Goal: Information Seeking & Learning: Learn about a topic

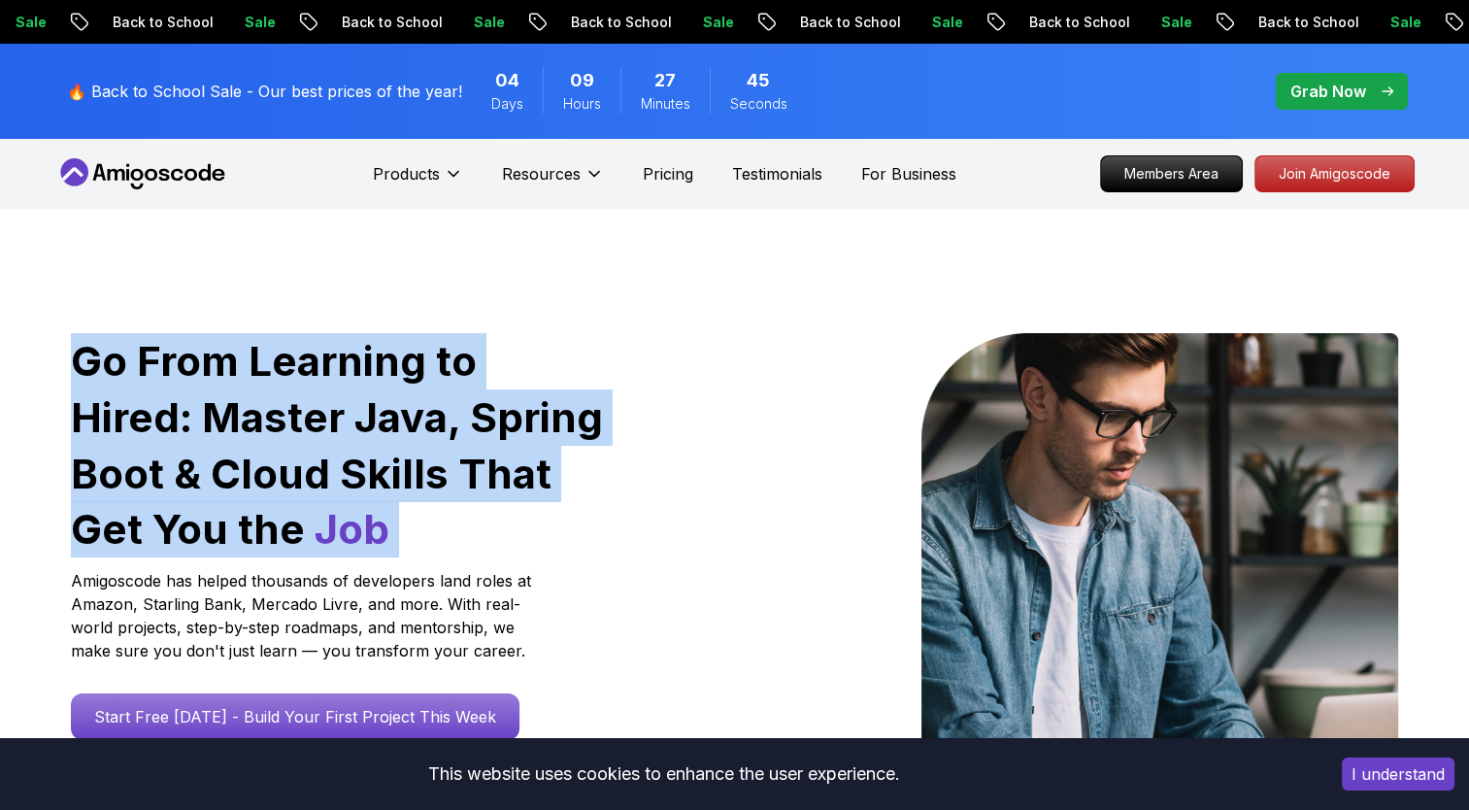
click at [116, 386] on h1 "Go From Learning to Hired: Master Java, Spring Boot & Cloud Skills That Get You…" at bounding box center [338, 445] width 535 height 224
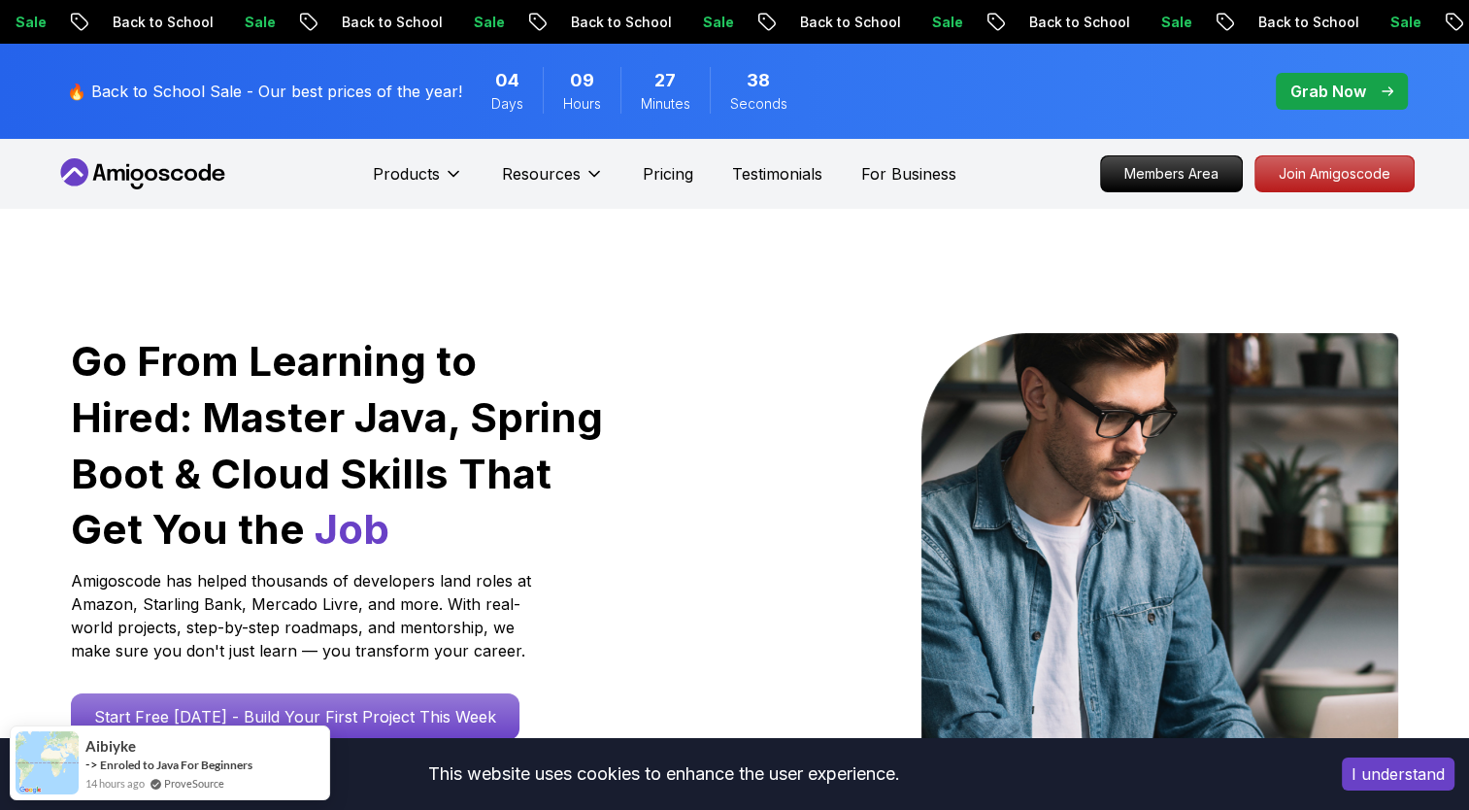
click at [181, 376] on h1 "Go From Learning to Hired: Master Java, Spring Boot & Cloud Skills That Get You…" at bounding box center [338, 445] width 535 height 224
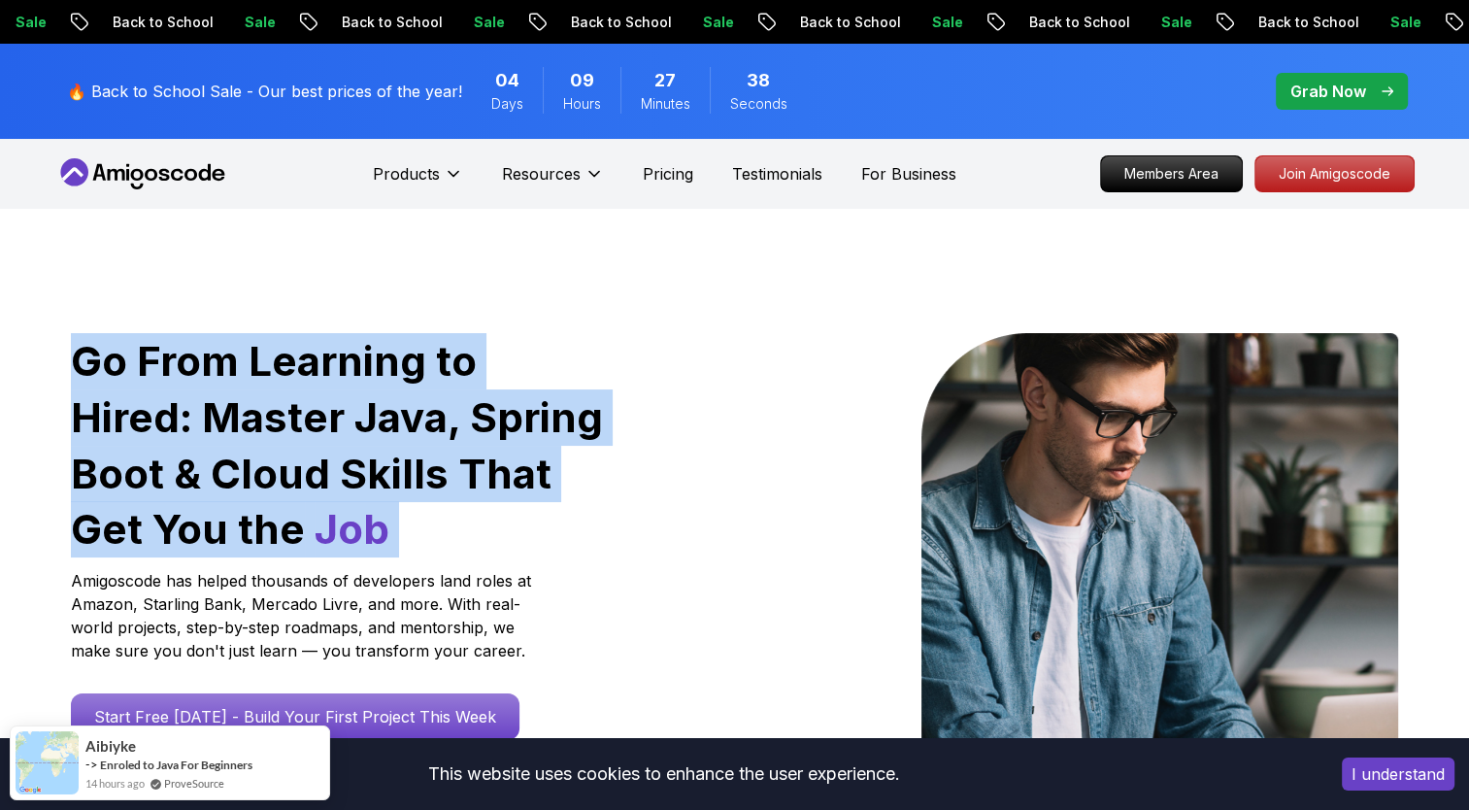
click at [181, 376] on h1 "Go From Learning to Hired: Master Java, Spring Boot & Cloud Skills That Get You…" at bounding box center [338, 445] width 535 height 224
drag, startPoint x: 181, startPoint y: 376, endPoint x: 156, endPoint y: 406, distance: 38.7
click at [156, 406] on h1 "Go From Learning to Hired: Master Java, Spring Boot & Cloud Skills That Get You…" at bounding box center [338, 445] width 535 height 224
drag, startPoint x: 156, startPoint y: 406, endPoint x: 263, endPoint y: 427, distance: 108.9
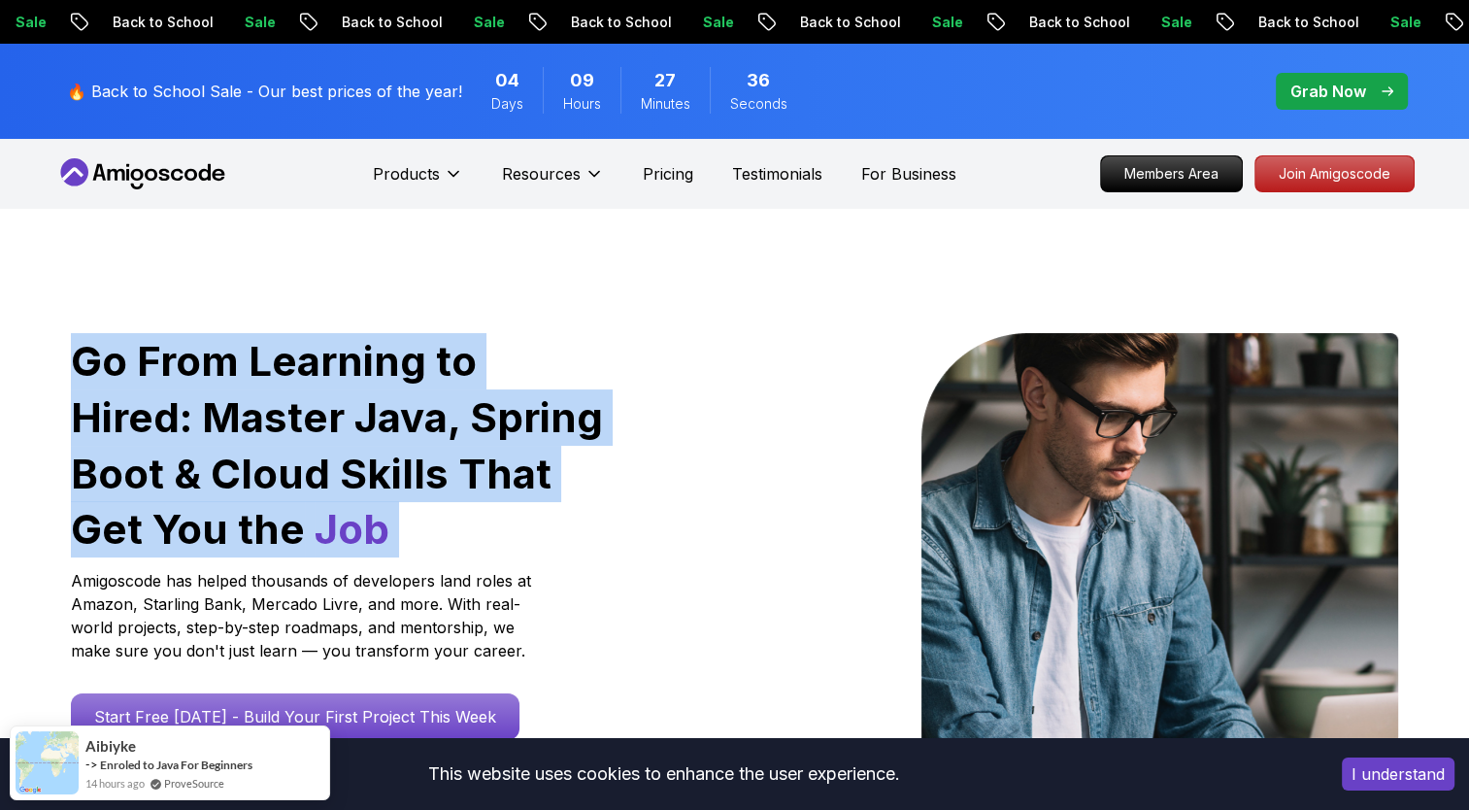
click at [263, 427] on h1 "Go From Learning to Hired: Master Java, Spring Boot & Cloud Skills That Get You…" at bounding box center [338, 445] width 535 height 224
drag, startPoint x: 263, startPoint y: 427, endPoint x: 489, endPoint y: 450, distance: 227.4
click at [489, 450] on h1 "Go From Learning to Hired: Master Java, Spring Boot & Cloud Skills That Get You…" at bounding box center [338, 445] width 535 height 224
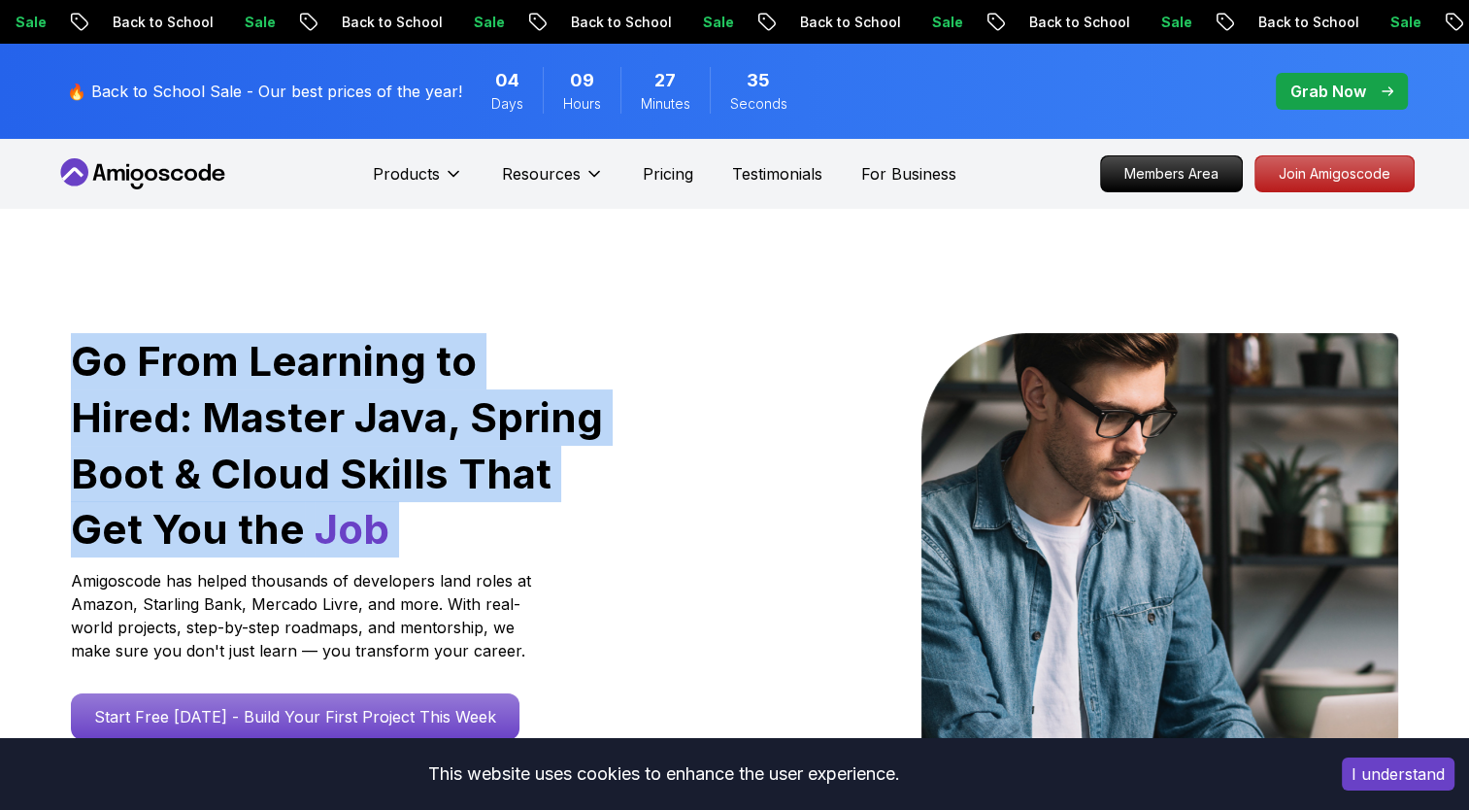
click at [489, 450] on h1 "Go From Learning to Hired: Master Java, Spring Boot & Cloud Skills That Get You…" at bounding box center [338, 445] width 535 height 224
drag, startPoint x: 489, startPoint y: 450, endPoint x: 495, endPoint y: 512, distance: 62.4
click at [495, 512] on h1 "Go From Learning to Hired: Master Java, Spring Boot & Cloud Skills That Get You…" at bounding box center [338, 445] width 535 height 224
click at [486, 540] on h1 "Go From Learning to Hired: Master Java, Spring Boot & Cloud Skills That Get You…" at bounding box center [338, 445] width 535 height 224
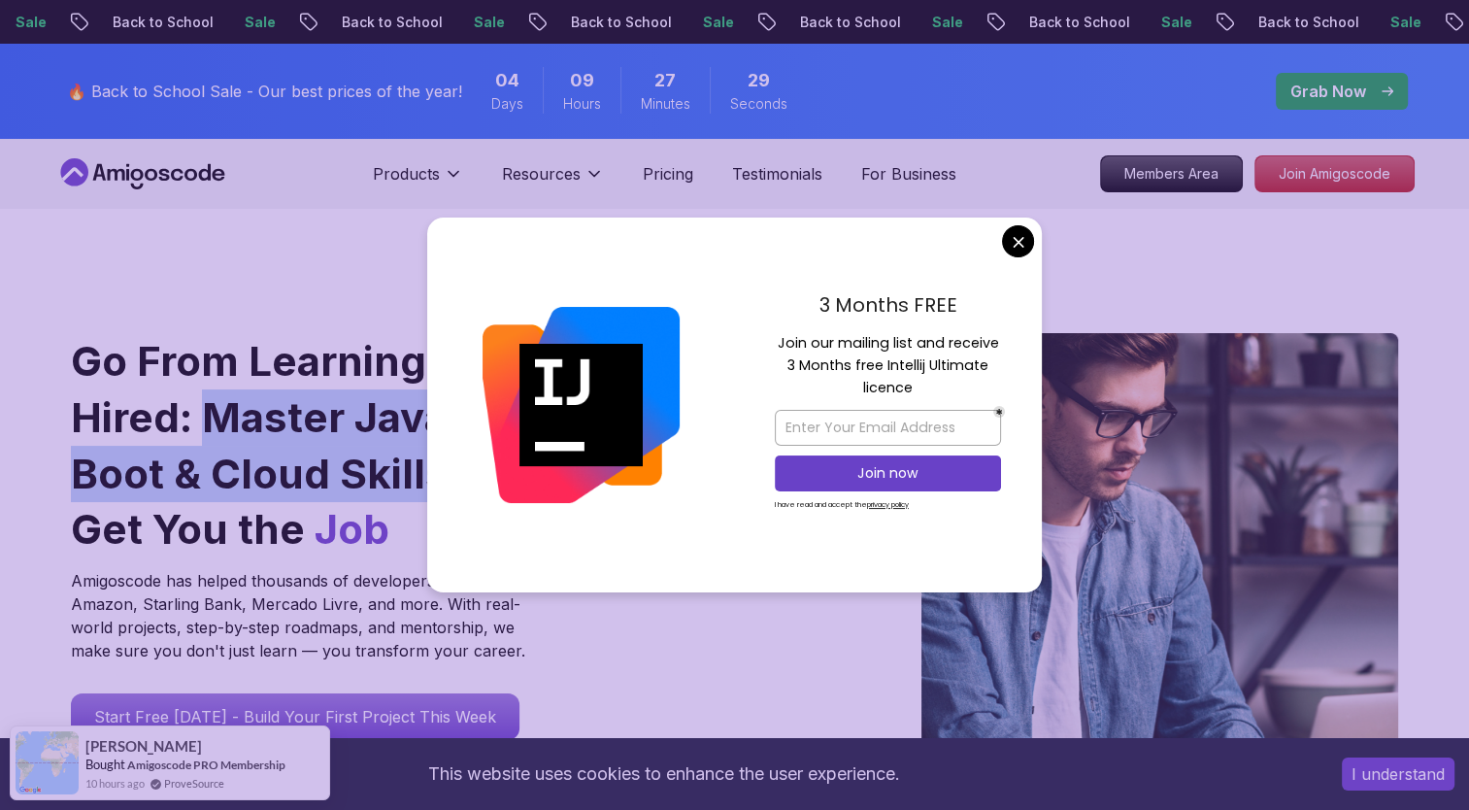
drag, startPoint x: 84, startPoint y: 410, endPoint x: 412, endPoint y: 448, distance: 329.4
click at [412, 448] on h1 "Go From Learning to Hired: Master Java, Spring Boot & Cloud Skills That Get You…" at bounding box center [338, 445] width 535 height 224
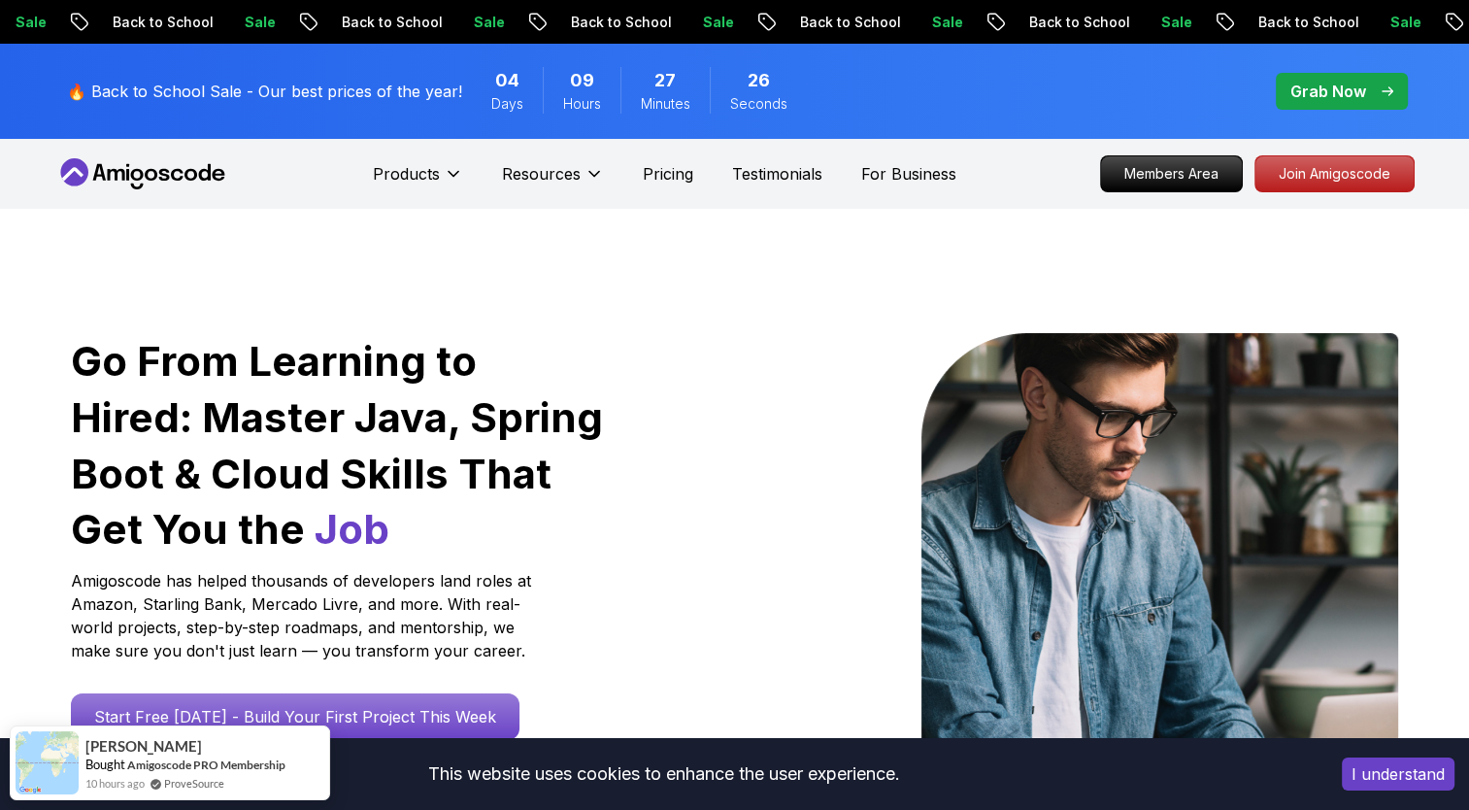
click at [510, 484] on h1 "Go From Learning to Hired: Master Java, Spring Boot & Cloud Skills That Get You…" at bounding box center [338, 445] width 535 height 224
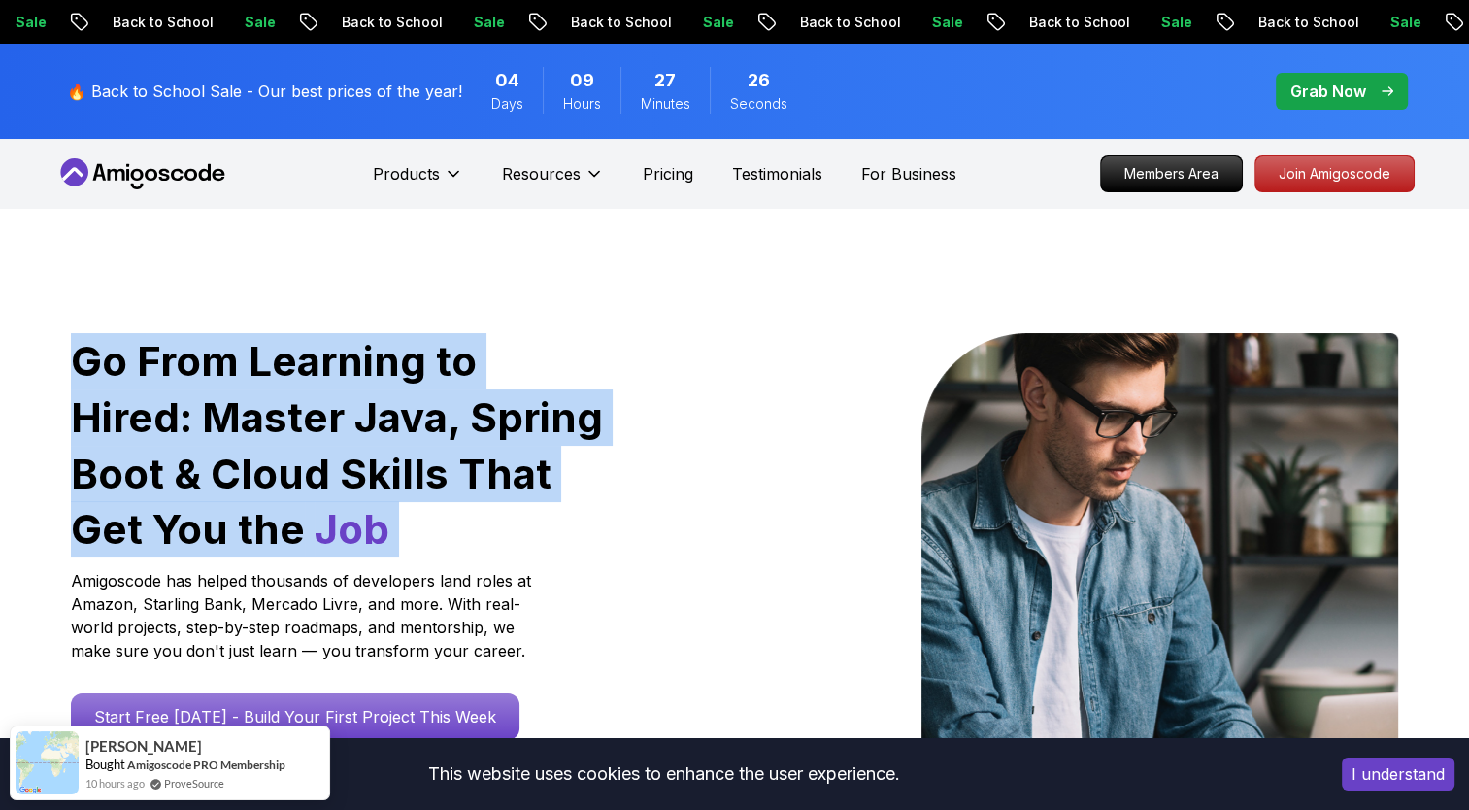
click at [510, 484] on h1 "Go From Learning to Hired: Master Java, Spring Boot & Cloud Skills That Get You…" at bounding box center [338, 445] width 535 height 224
drag, startPoint x: 510, startPoint y: 484, endPoint x: 370, endPoint y: 538, distance: 150.0
click at [370, 538] on h1 "Go From Learning to Hired: Master Java, Spring Boot & Cloud Skills That Get You…" at bounding box center [338, 445] width 535 height 224
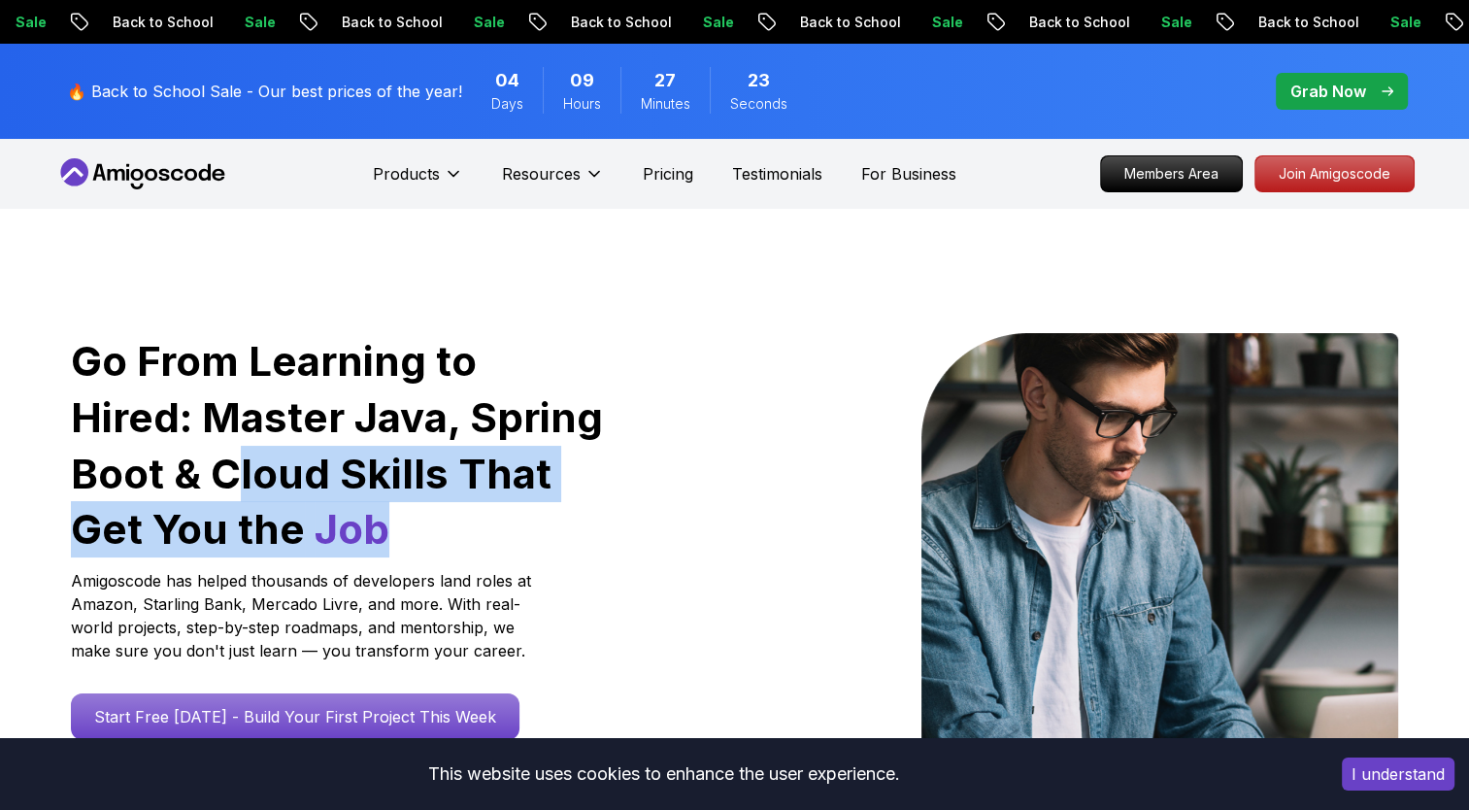
drag, startPoint x: 132, startPoint y: 473, endPoint x: 375, endPoint y: 555, distance: 256.4
click at [375, 555] on h1 "Go From Learning to Hired: Master Java, Spring Boot & Cloud Skills That Get You…" at bounding box center [338, 445] width 535 height 224
click at [373, 557] on div "Go From Learning to Hired: Master Java, Spring Boot & Cloud Skills That Get You…" at bounding box center [338, 536] width 535 height 407
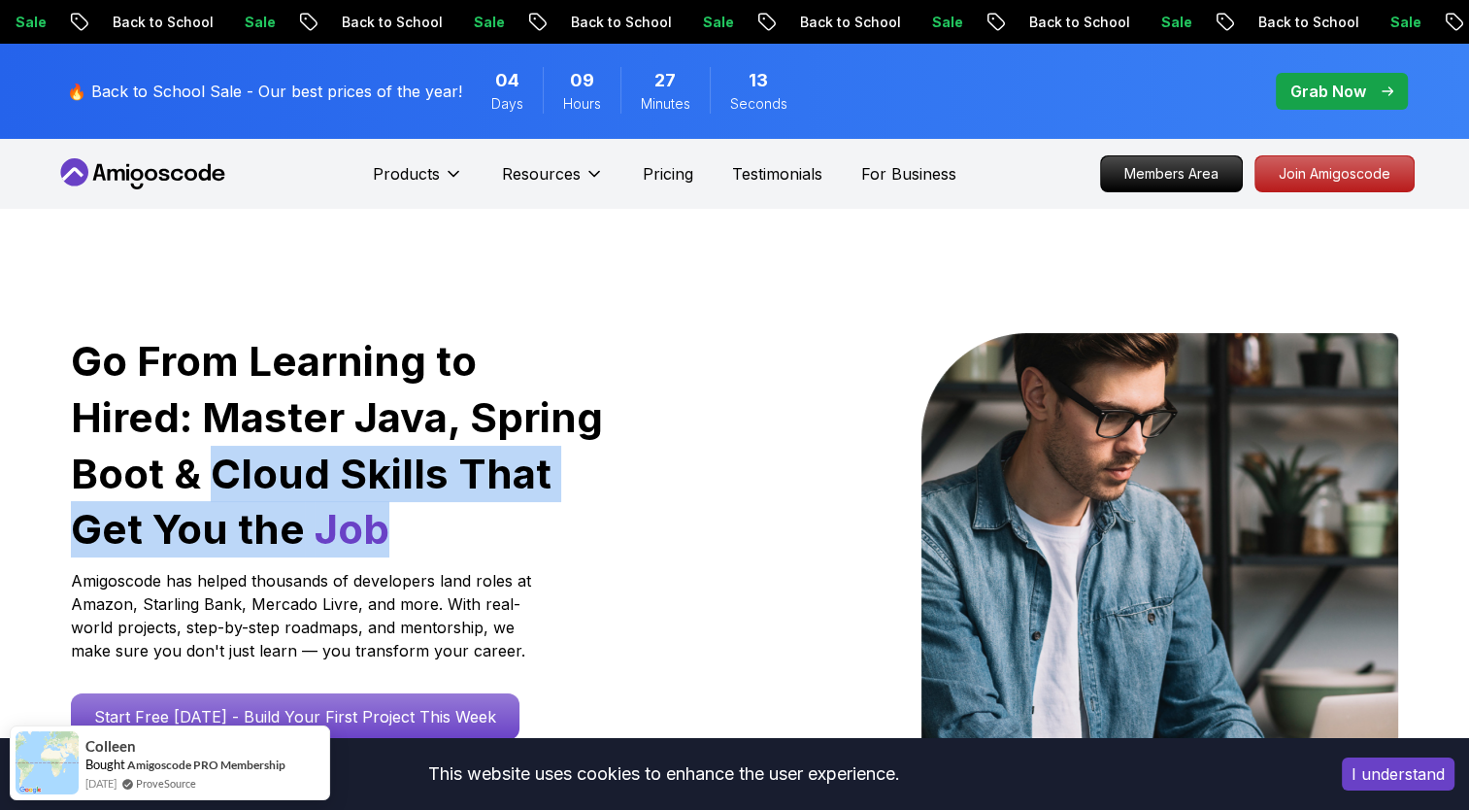
drag, startPoint x: 341, startPoint y: 552, endPoint x: 120, endPoint y: 484, distance: 230.7
click at [120, 484] on h1 "Go From Learning to Hired: Master Java, Spring Boot & Cloud Skills That Get You…" at bounding box center [338, 445] width 535 height 224
drag, startPoint x: 120, startPoint y: 484, endPoint x: 138, endPoint y: 517, distance: 37.4
click at [138, 517] on h1 "Go From Learning to Hired: Master Java, Spring Boot & Cloud Skills That Get You…" at bounding box center [338, 445] width 535 height 224
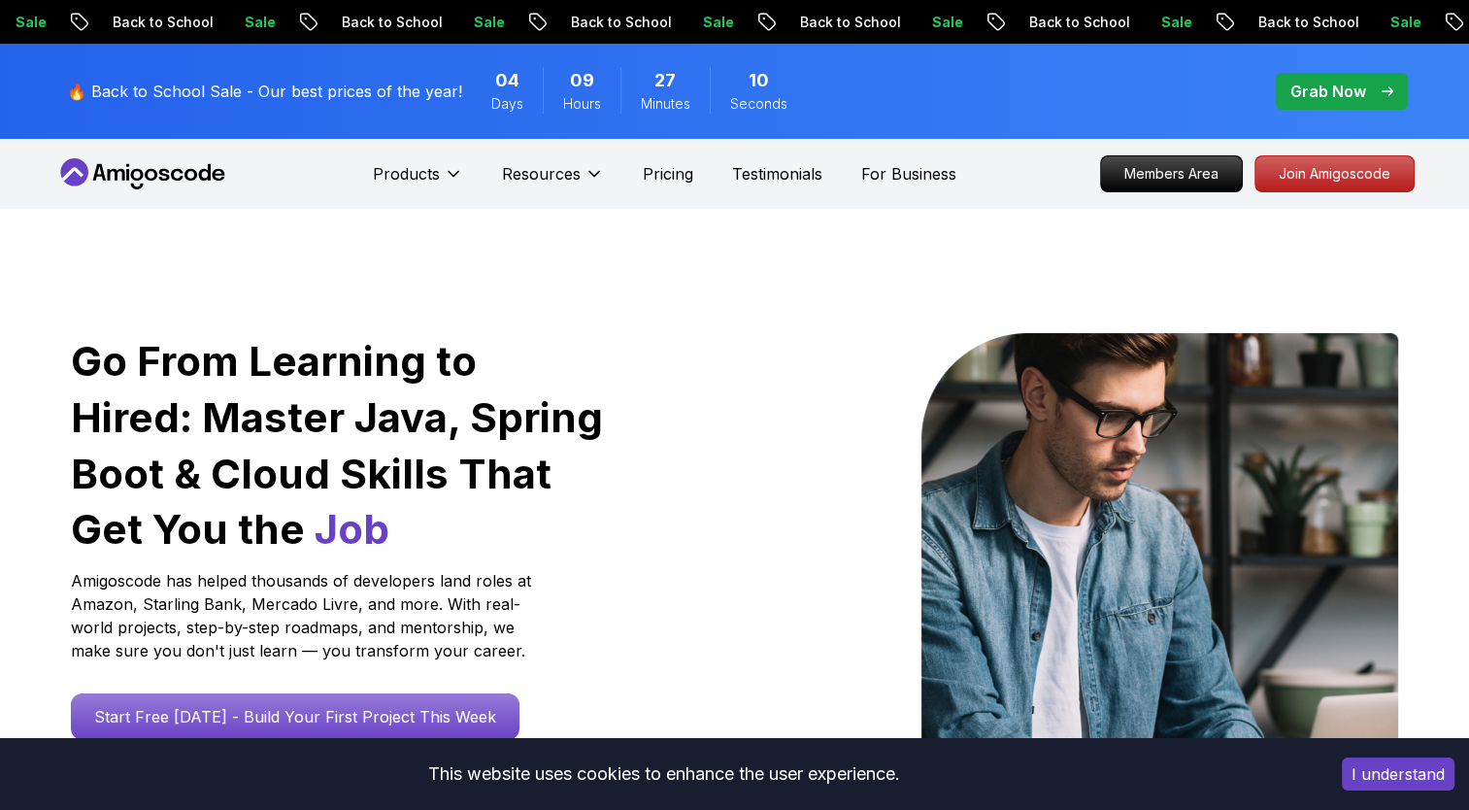
click at [315, 531] on span "Job" at bounding box center [352, 529] width 75 height 50
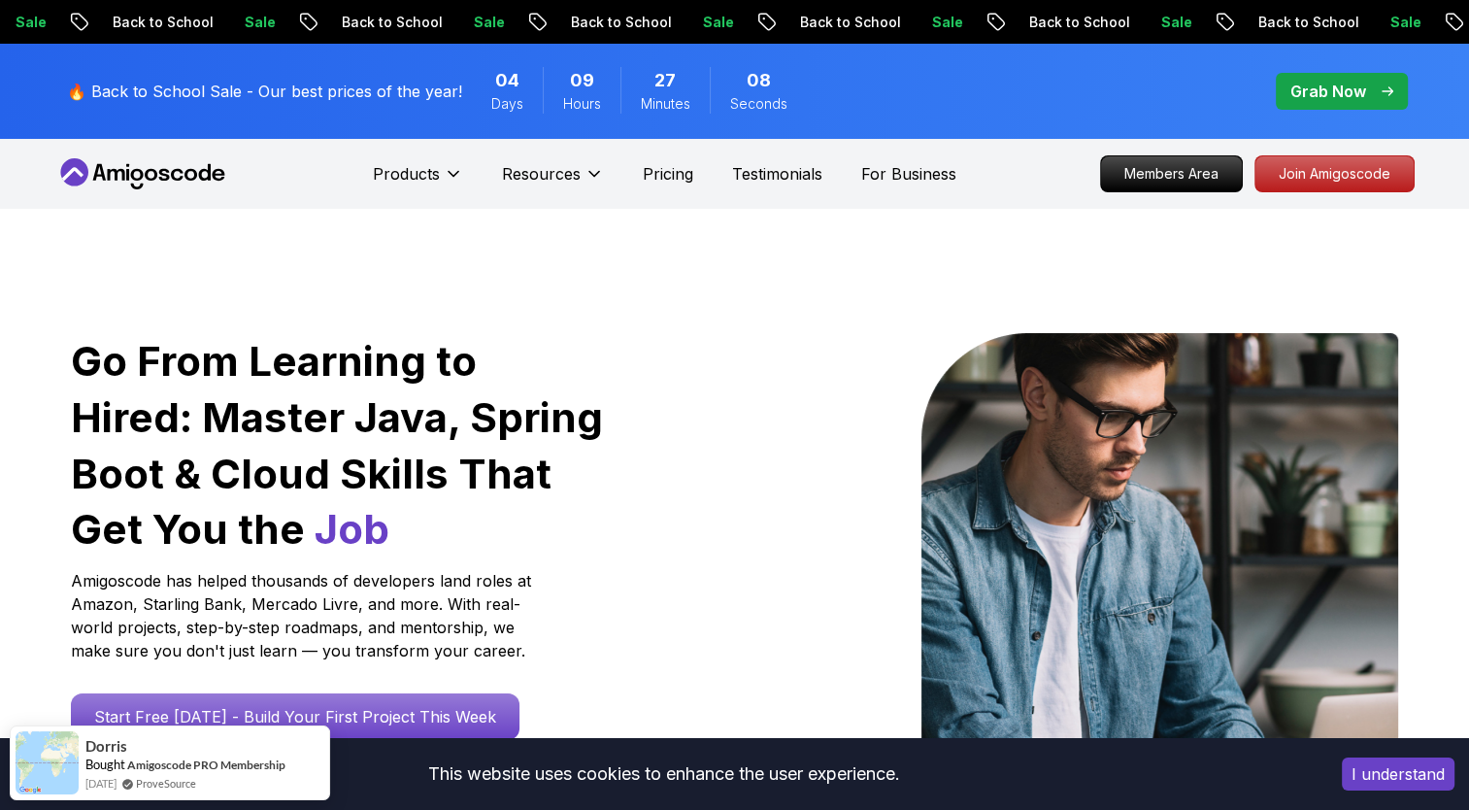
click at [344, 571] on p "Amigoscode has helped thousands of developers land roles at Amazon, Starling Ba…" at bounding box center [304, 615] width 466 height 93
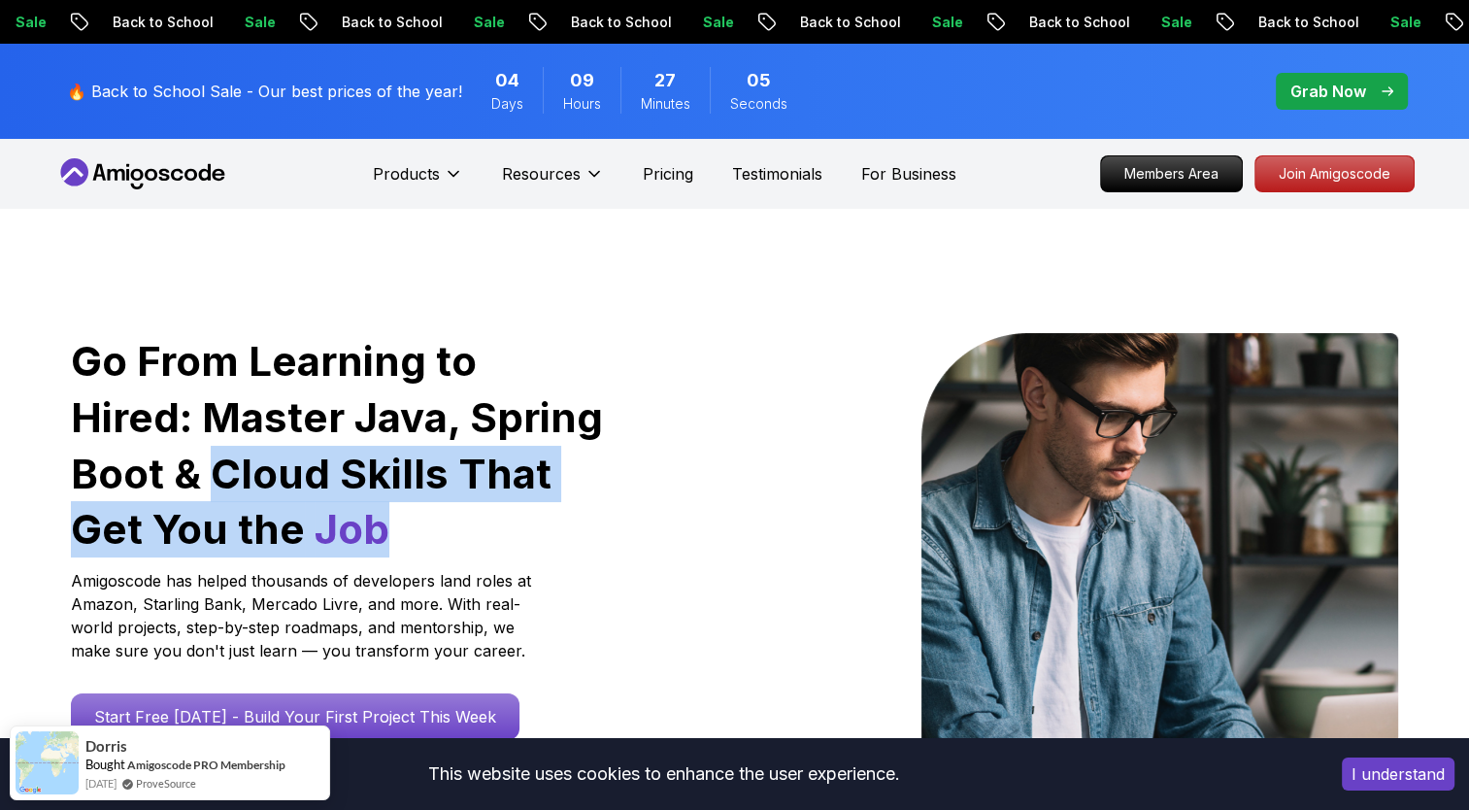
drag, startPoint x: 117, startPoint y: 476, endPoint x: 341, endPoint y: 530, distance: 230.8
click at [341, 530] on h1 "Go From Learning to Hired: Master Java, Spring Boot & Cloud Skills That Get You…" at bounding box center [338, 445] width 535 height 224
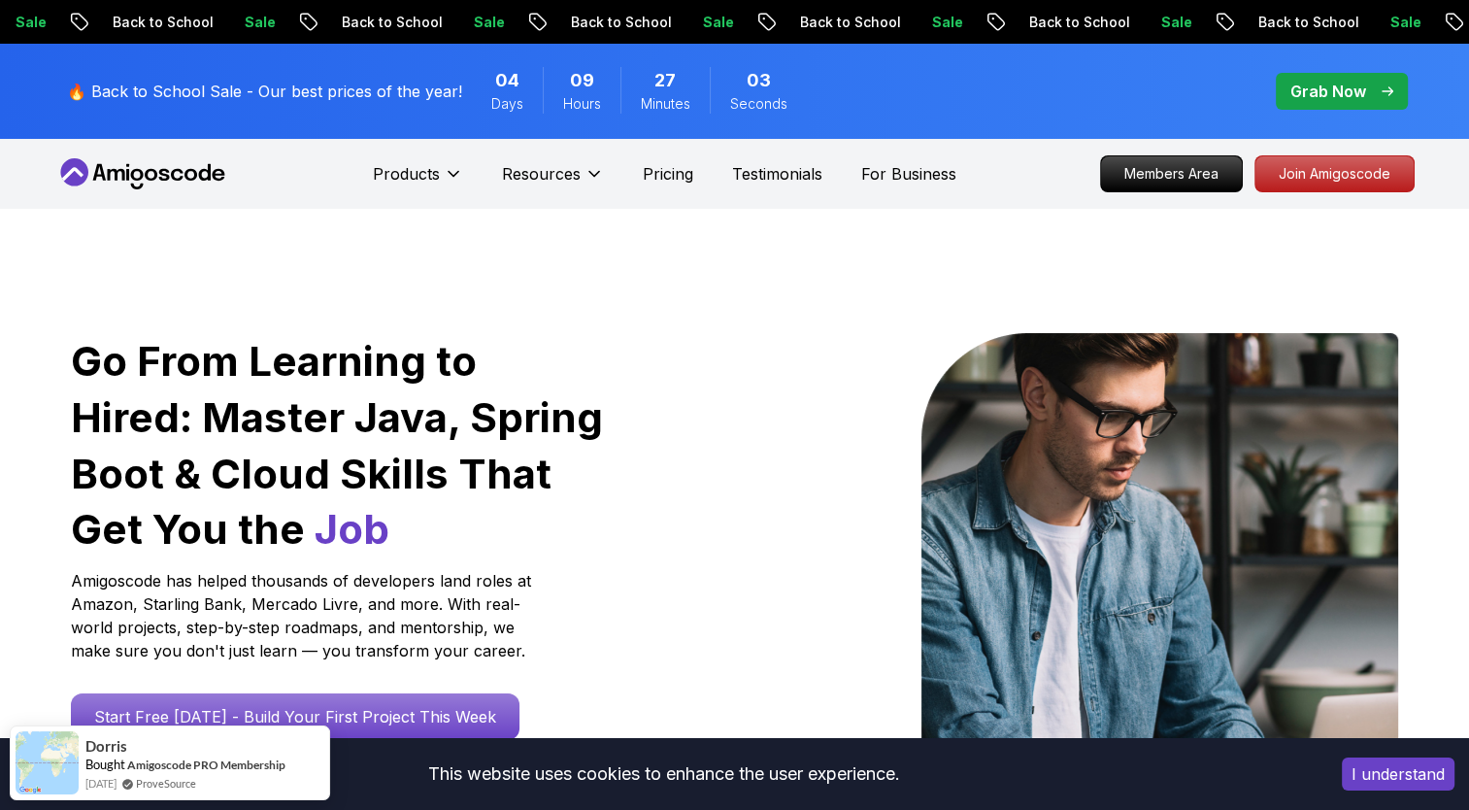
click at [341, 530] on h1 "Go From Learning to Hired: Master Java, Spring Boot & Cloud Skills That Get You…" at bounding box center [338, 445] width 535 height 224
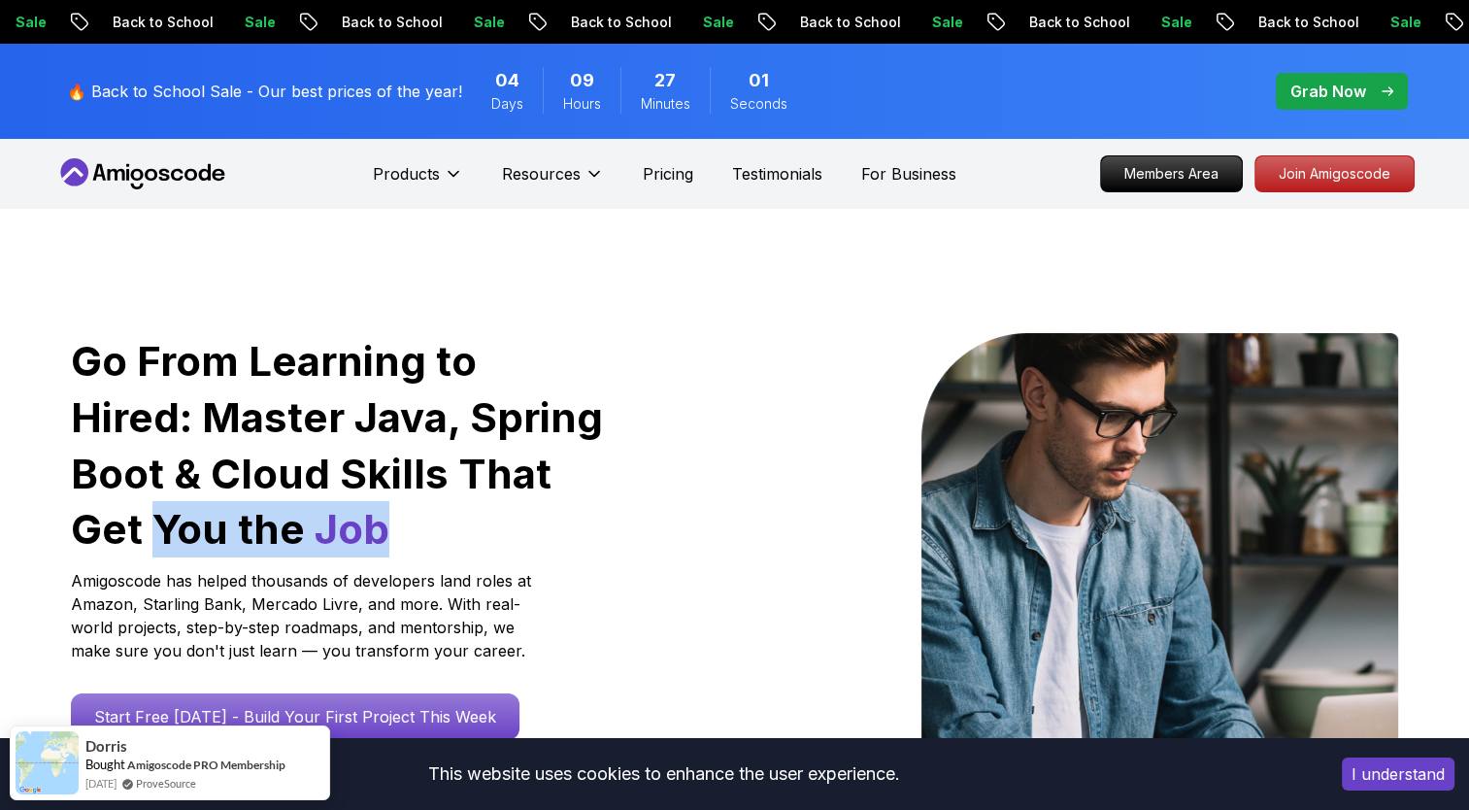
drag, startPoint x: 81, startPoint y: 525, endPoint x: 353, endPoint y: 547, distance: 273.7
click at [353, 547] on h1 "Go From Learning to Hired: Master Java, Spring Boot & Cloud Skills That Get You…" at bounding box center [338, 445] width 535 height 224
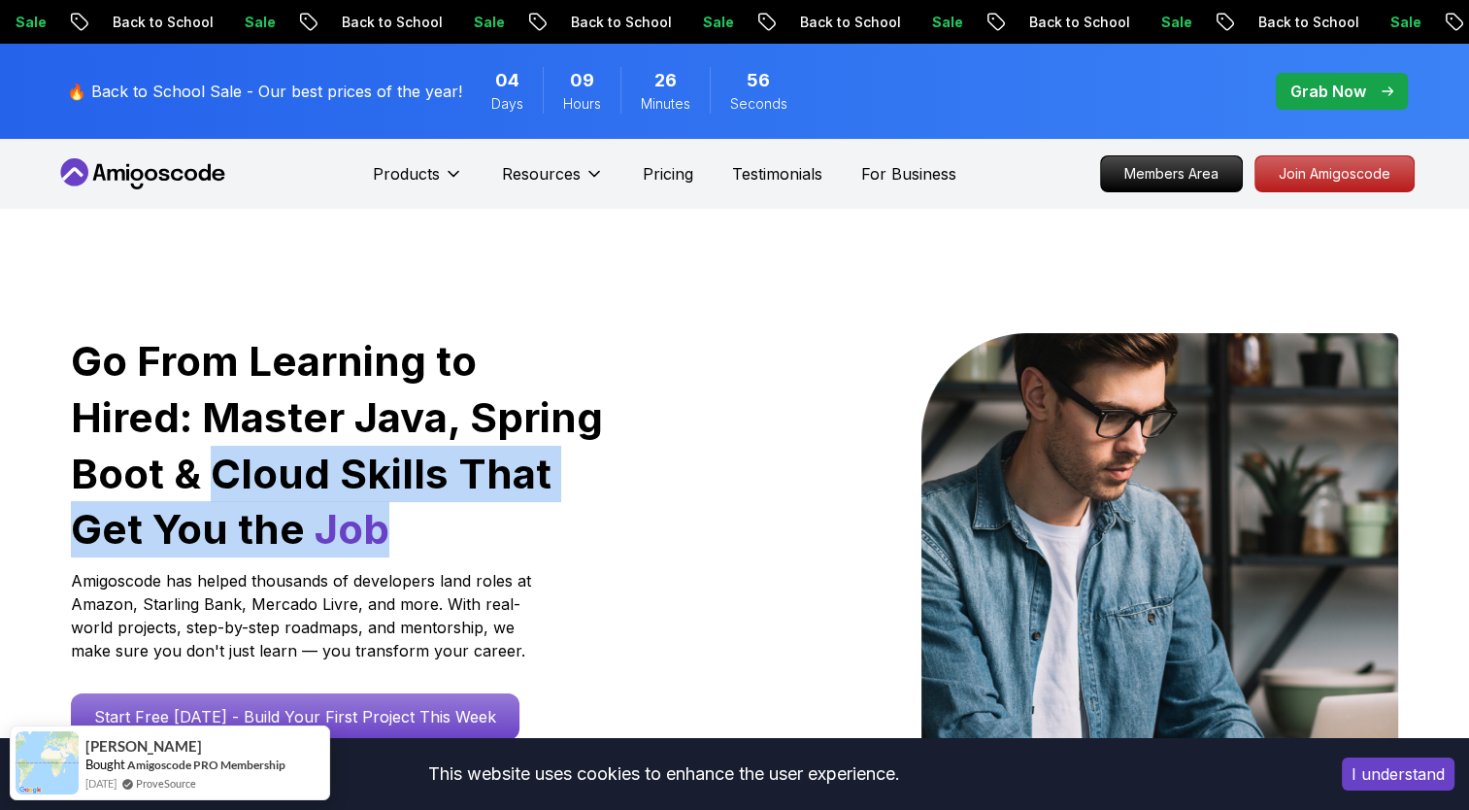
drag, startPoint x: 109, startPoint y: 471, endPoint x: 326, endPoint y: 522, distance: 223.5
click at [326, 522] on h1 "Go From Learning to Hired: Master Java, Spring Boot & Cloud Skills That Get You…" at bounding box center [338, 445] width 535 height 224
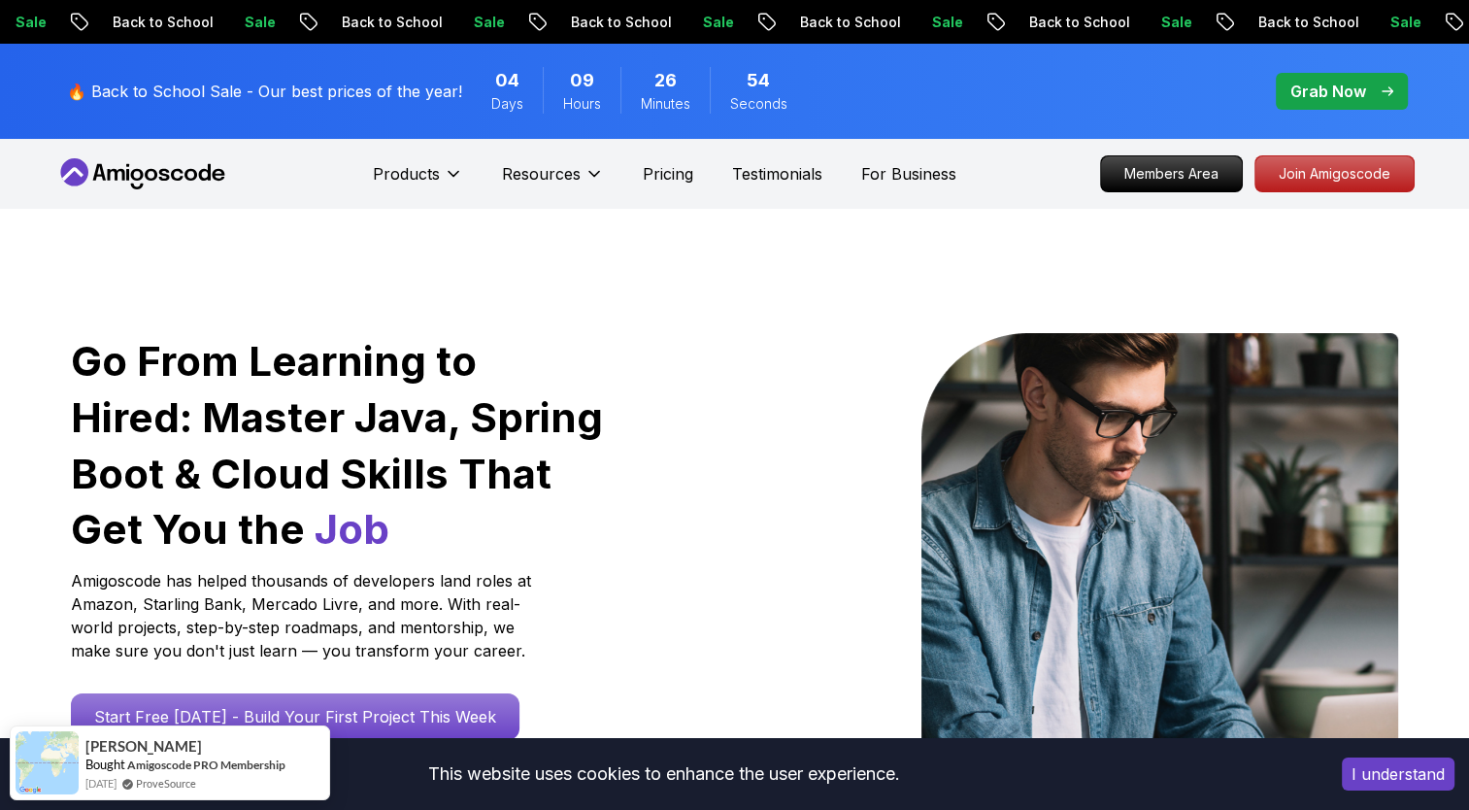
click at [326, 522] on h1 "Go From Learning to Hired: Master Java, Spring Boot & Cloud Skills That Get You…" at bounding box center [338, 445] width 535 height 224
click at [155, 469] on h1 "Go From Learning to Hired: Master Java, Spring Boot & Cloud Skills That Get You…" at bounding box center [338, 445] width 535 height 224
click at [295, 491] on h1 "Go From Learning to Hired: Master Java, Spring Boot & Cloud Skills That Get You…" at bounding box center [338, 445] width 535 height 224
drag, startPoint x: 295, startPoint y: 491, endPoint x: 379, endPoint y: 556, distance: 105.9
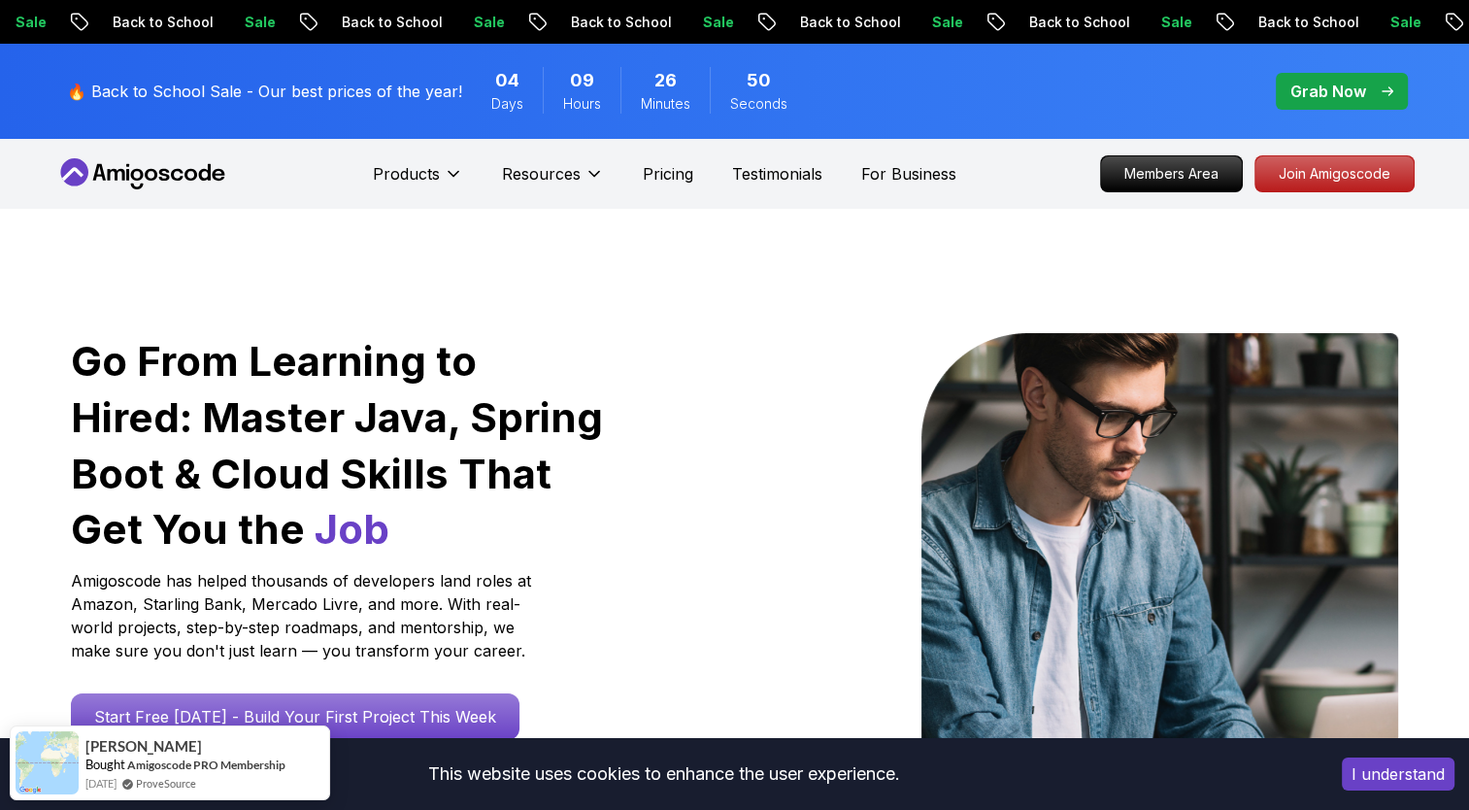
click at [379, 556] on h1 "Go From Learning to Hired: Master Java, Spring Boot & Cloud Skills That Get You…" at bounding box center [338, 445] width 535 height 224
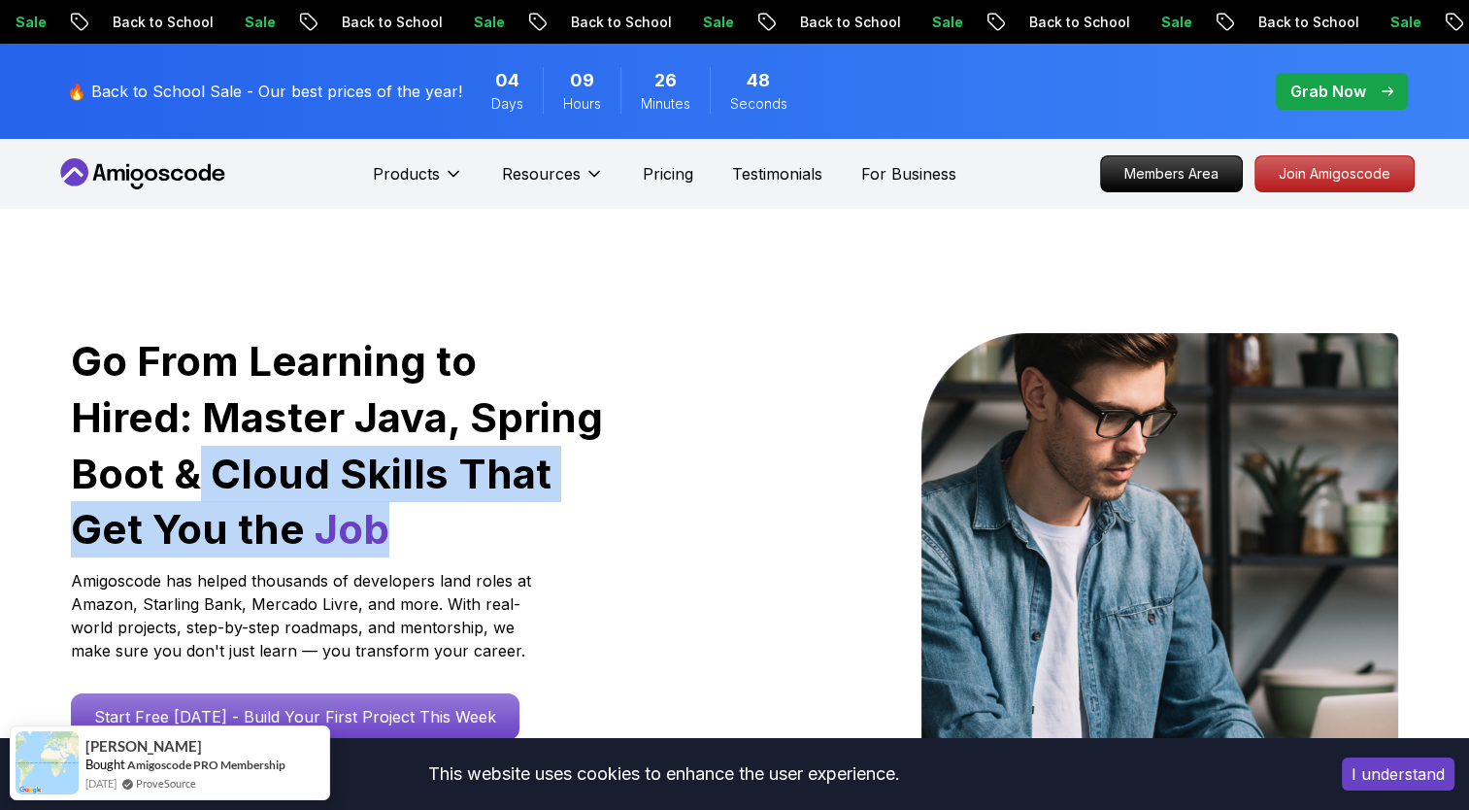
drag, startPoint x: 339, startPoint y: 545, endPoint x: 91, endPoint y: 488, distance: 253.9
click at [91, 488] on h1 "Go From Learning to Hired: Master Java, Spring Boot & Cloud Skills That Get You…" at bounding box center [338, 445] width 535 height 224
drag, startPoint x: 91, startPoint y: 488, endPoint x: 235, endPoint y: 534, distance: 150.8
click at [315, 534] on span "Job" at bounding box center [352, 529] width 75 height 50
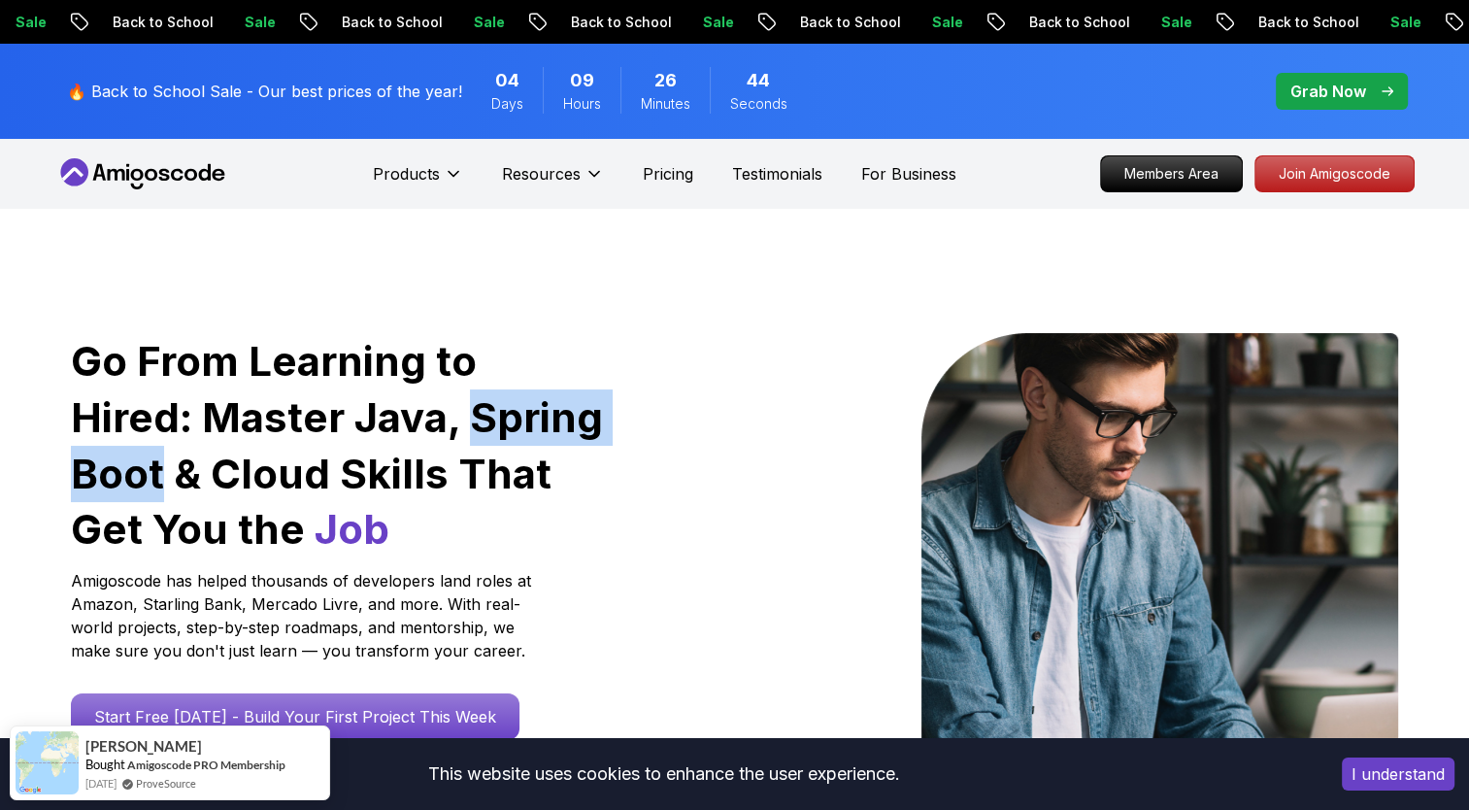
drag, startPoint x: 338, startPoint y: 429, endPoint x: 569, endPoint y: 426, distance: 231.1
click at [569, 426] on h1 "Go From Learning to Hired: Master Java, Spring Boot & Cloud Skills That Get You…" at bounding box center [338, 445] width 535 height 224
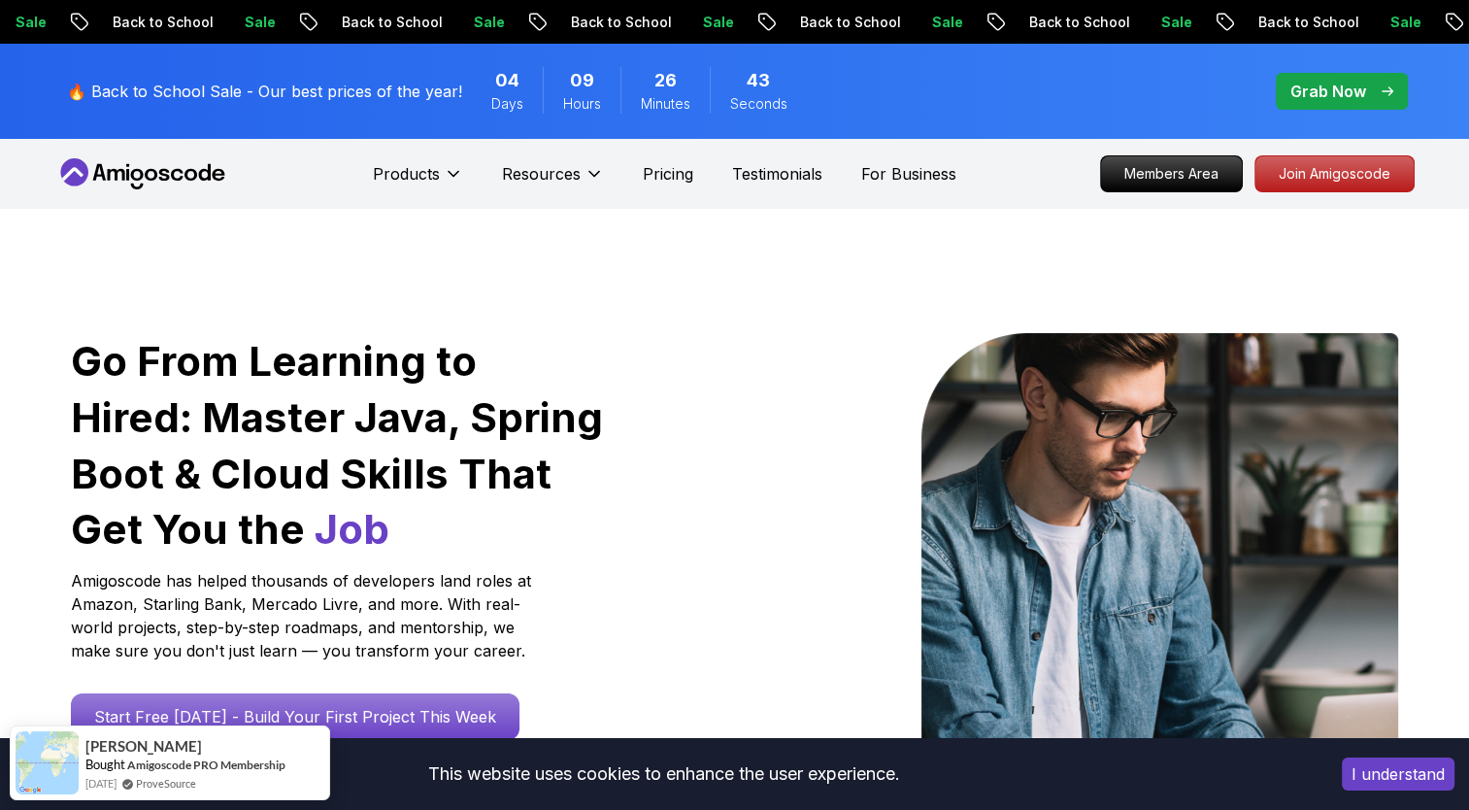
click at [360, 471] on h1 "Go From Learning to Hired: Master Java, Spring Boot & Cloud Skills That Get You…" at bounding box center [338, 445] width 535 height 224
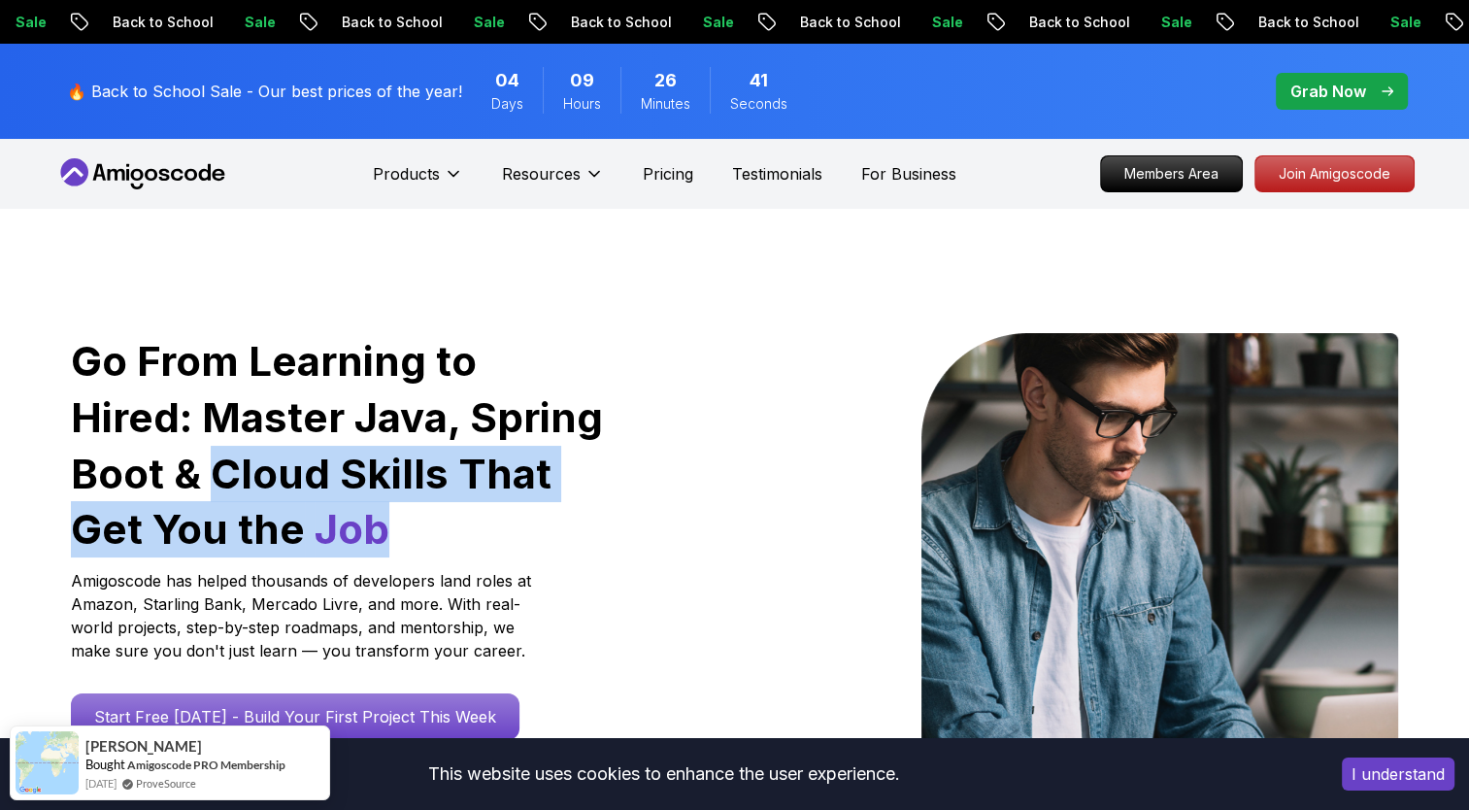
drag, startPoint x: 121, startPoint y: 478, endPoint x: 342, endPoint y: 535, distance: 227.7
click at [342, 535] on h1 "Go From Learning to Hired: Master Java, Spring Boot & Cloud Skills That Get You…" at bounding box center [338, 445] width 535 height 224
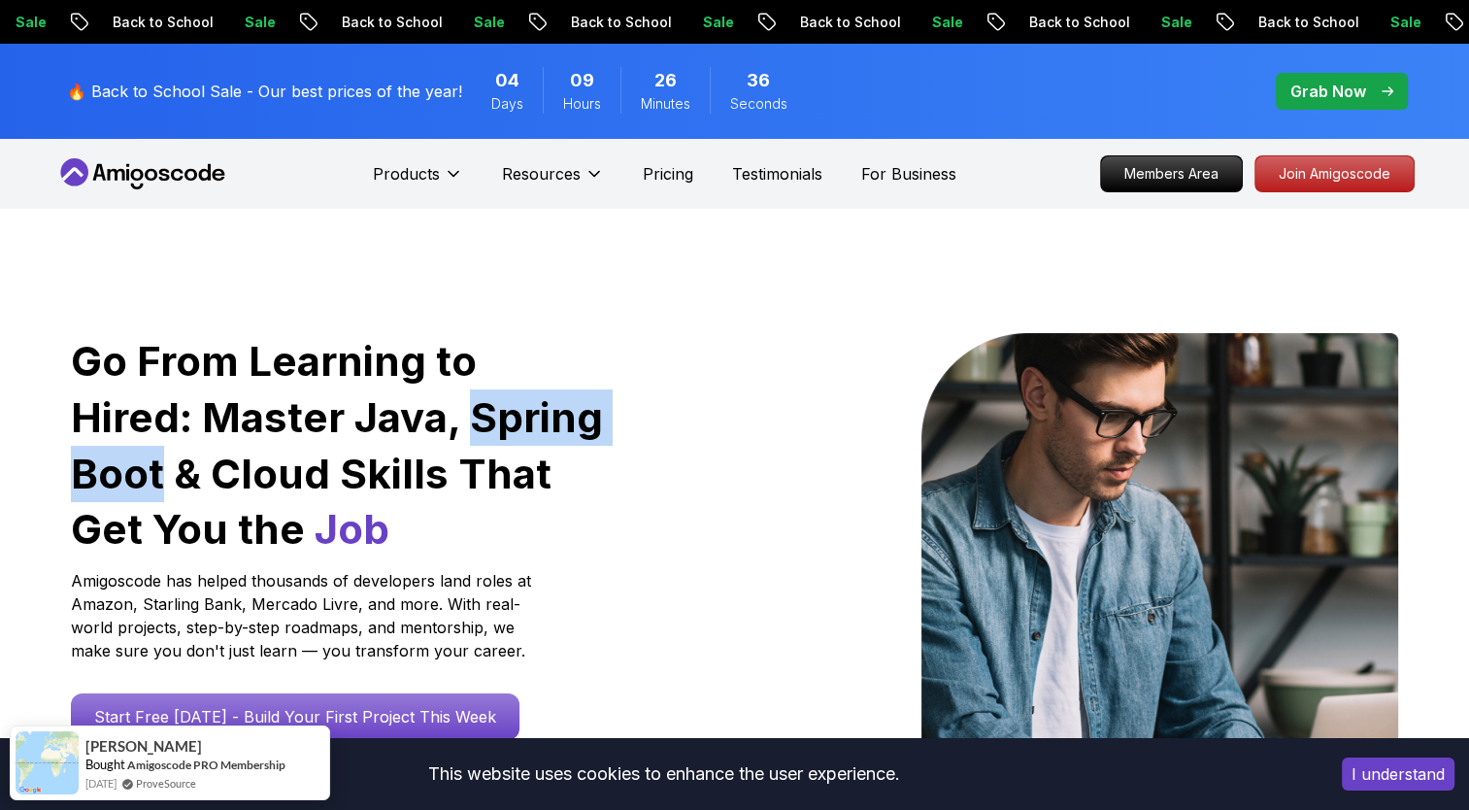
drag, startPoint x: 350, startPoint y: 424, endPoint x: 565, endPoint y: 436, distance: 215.9
click at [565, 436] on h1 "Go From Learning to Hired: Master Java, Spring Boot & Cloud Skills That Get You…" at bounding box center [338, 445] width 535 height 224
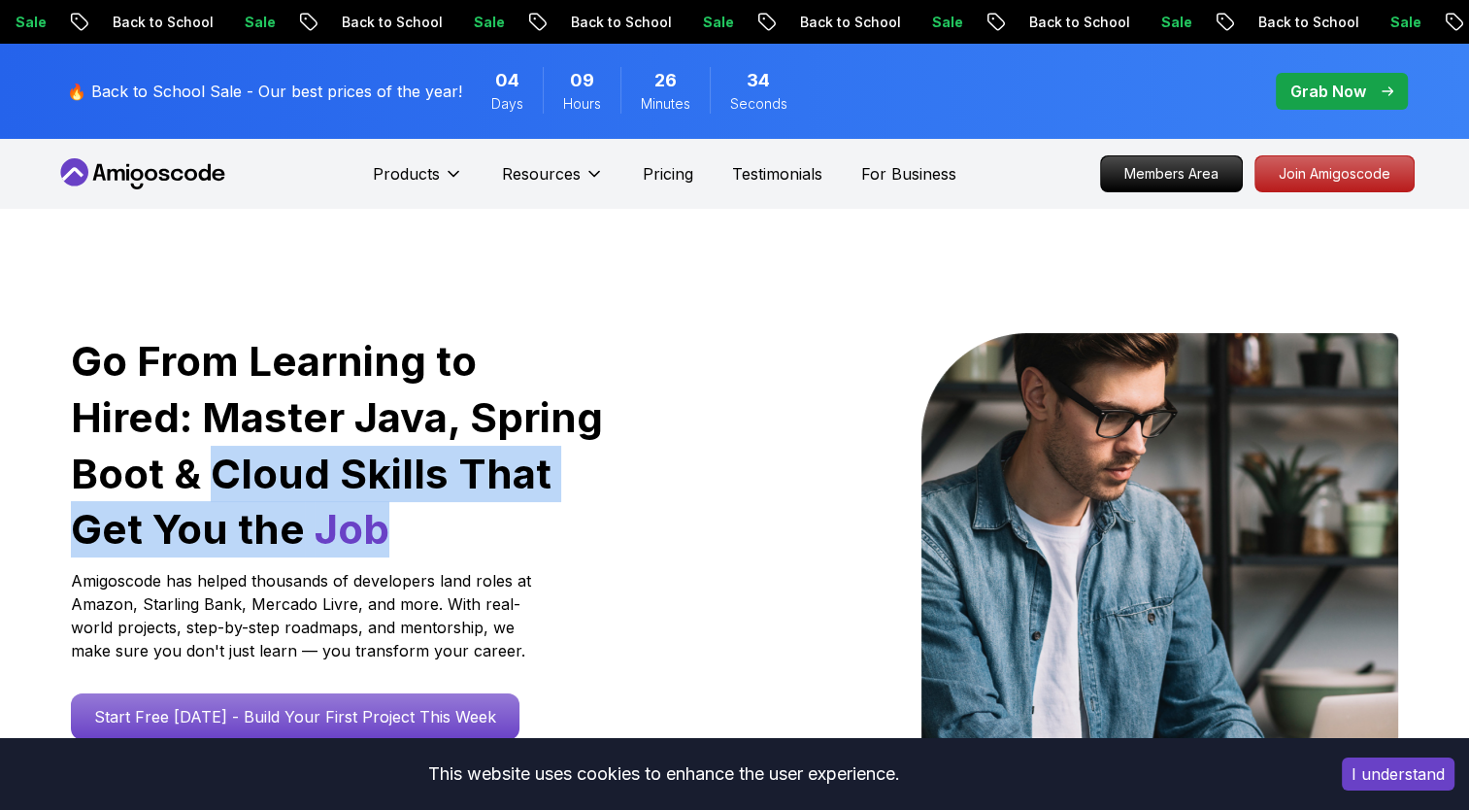
drag, startPoint x: 301, startPoint y: 525, endPoint x: 113, endPoint y: 472, distance: 195.8
click at [113, 472] on h1 "Go From Learning to Hired: Master Java, Spring Boot & Cloud Skills That Get You…" at bounding box center [338, 445] width 535 height 224
drag, startPoint x: 113, startPoint y: 472, endPoint x: 292, endPoint y: 520, distance: 186.1
click at [315, 520] on span "Job" at bounding box center [352, 529] width 75 height 50
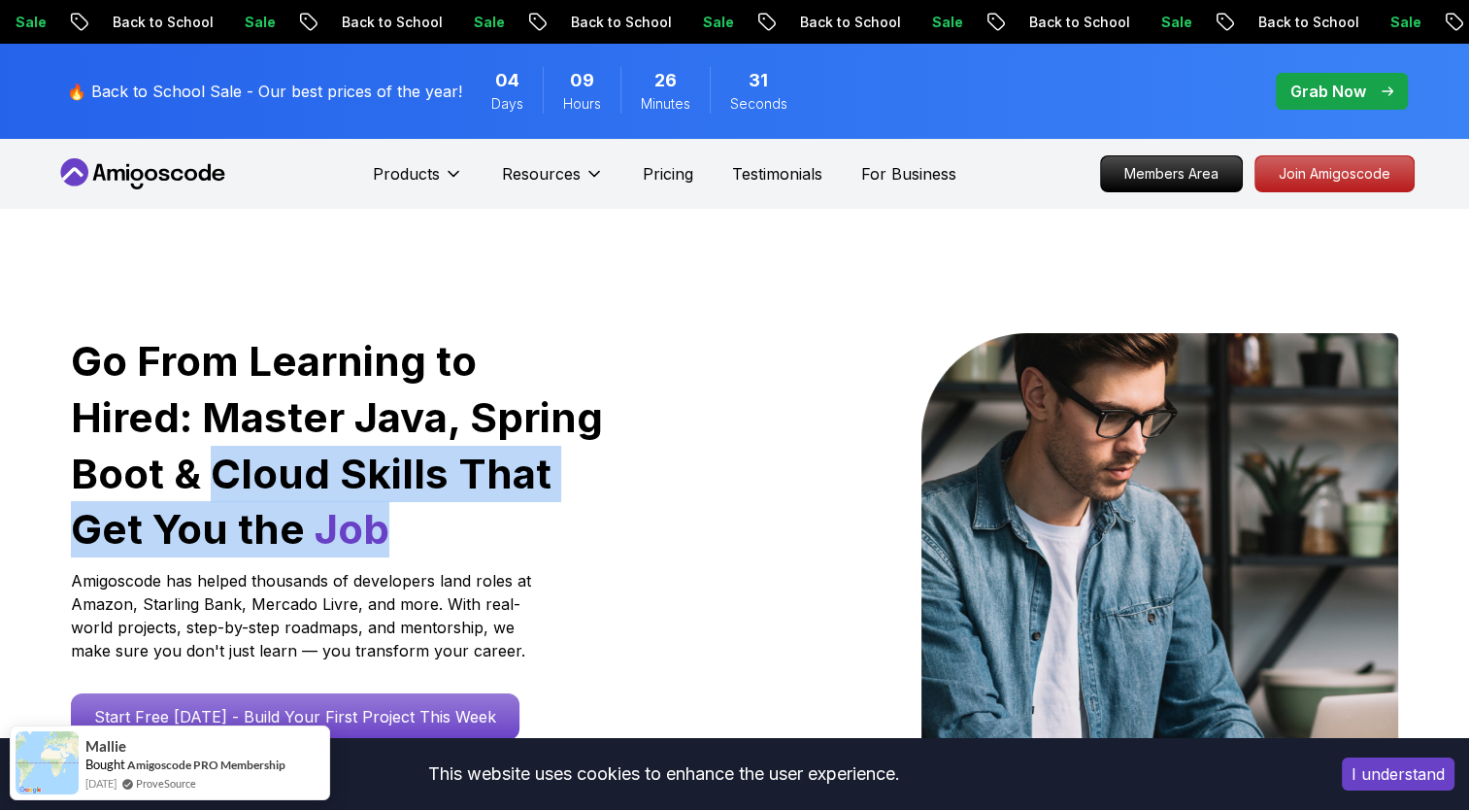
click at [338, 526] on h1 "Go From Learning to Hired: Master Java, Spring Boot & Cloud Skills That Get You…" at bounding box center [338, 445] width 535 height 224
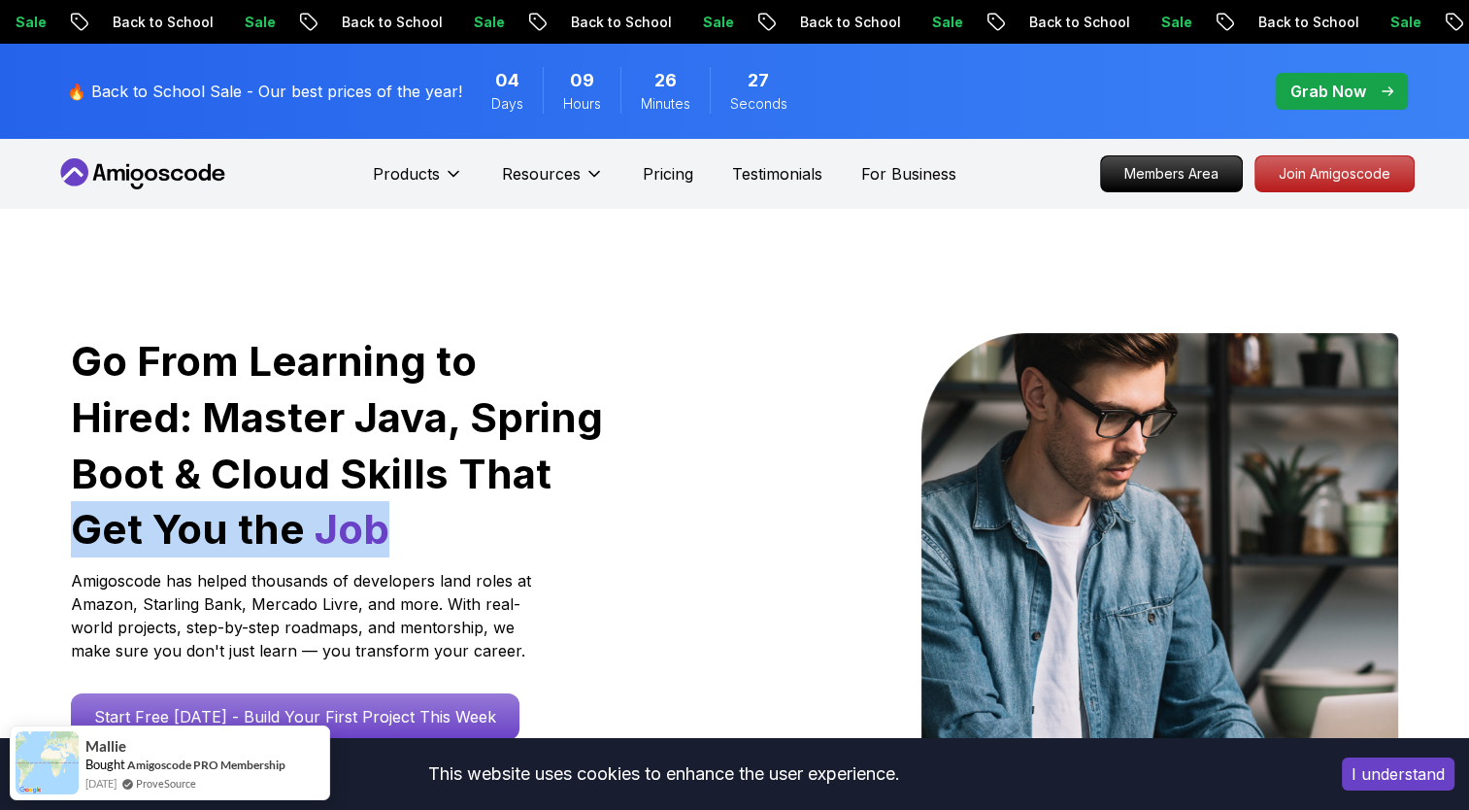
drag, startPoint x: 338, startPoint y: 526, endPoint x: 451, endPoint y: 490, distance: 118.2
click at [451, 490] on h1 "Go From Learning to Hired: Master Java, Spring Boot & Cloud Skills That Get You…" at bounding box center [338, 445] width 535 height 224
drag, startPoint x: 451, startPoint y: 490, endPoint x: 327, endPoint y: 529, distance: 129.3
click at [327, 529] on h1 "Go From Learning to Hired: Master Java, Spring Boot & Cloud Skills That Get You…" at bounding box center [338, 445] width 535 height 224
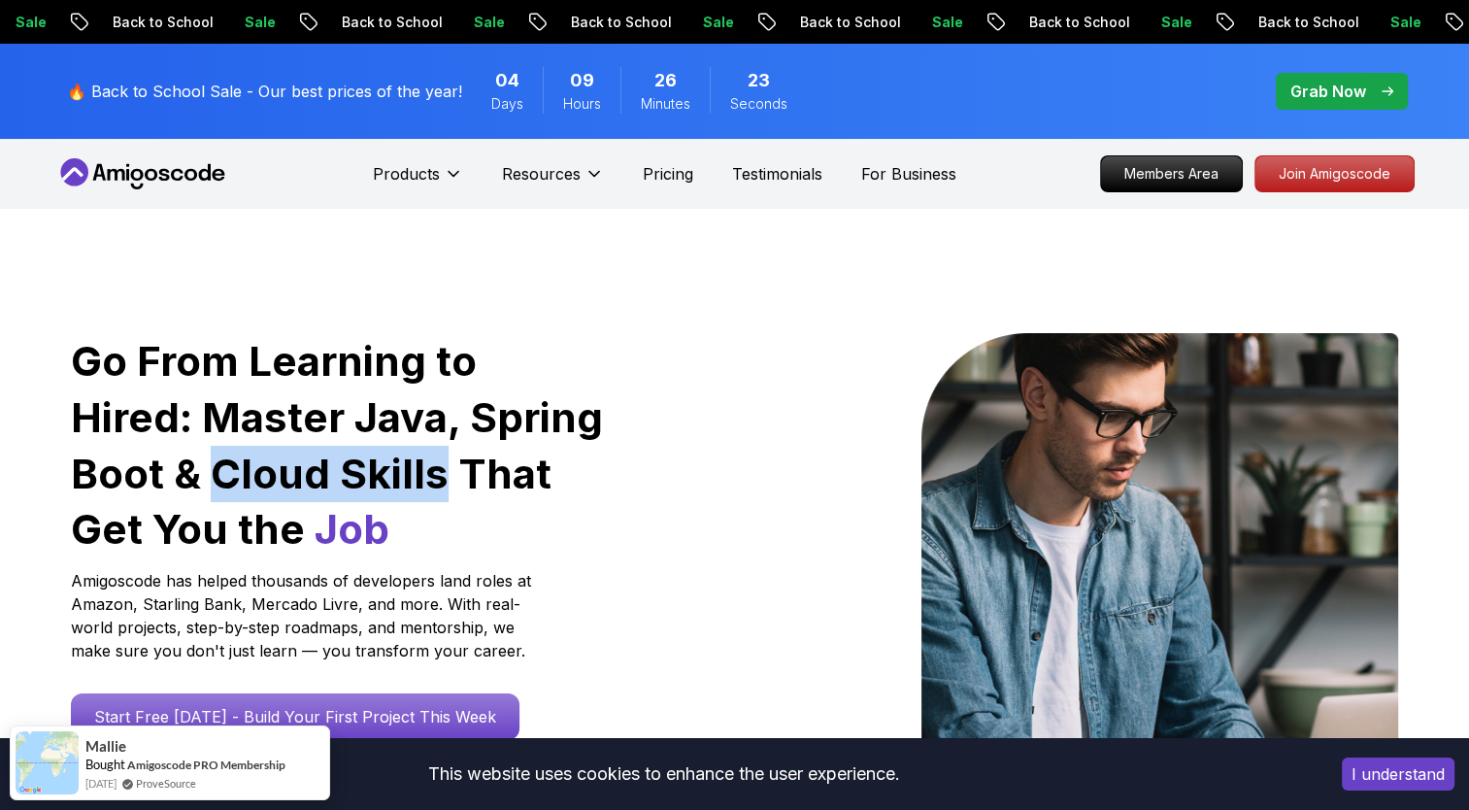
drag, startPoint x: 108, startPoint y: 472, endPoint x: 338, endPoint y: 494, distance: 231.2
click at [338, 494] on h1 "Go From Learning to Hired: Master Java, Spring Boot & Cloud Skills That Get You…" at bounding box center [338, 445] width 535 height 224
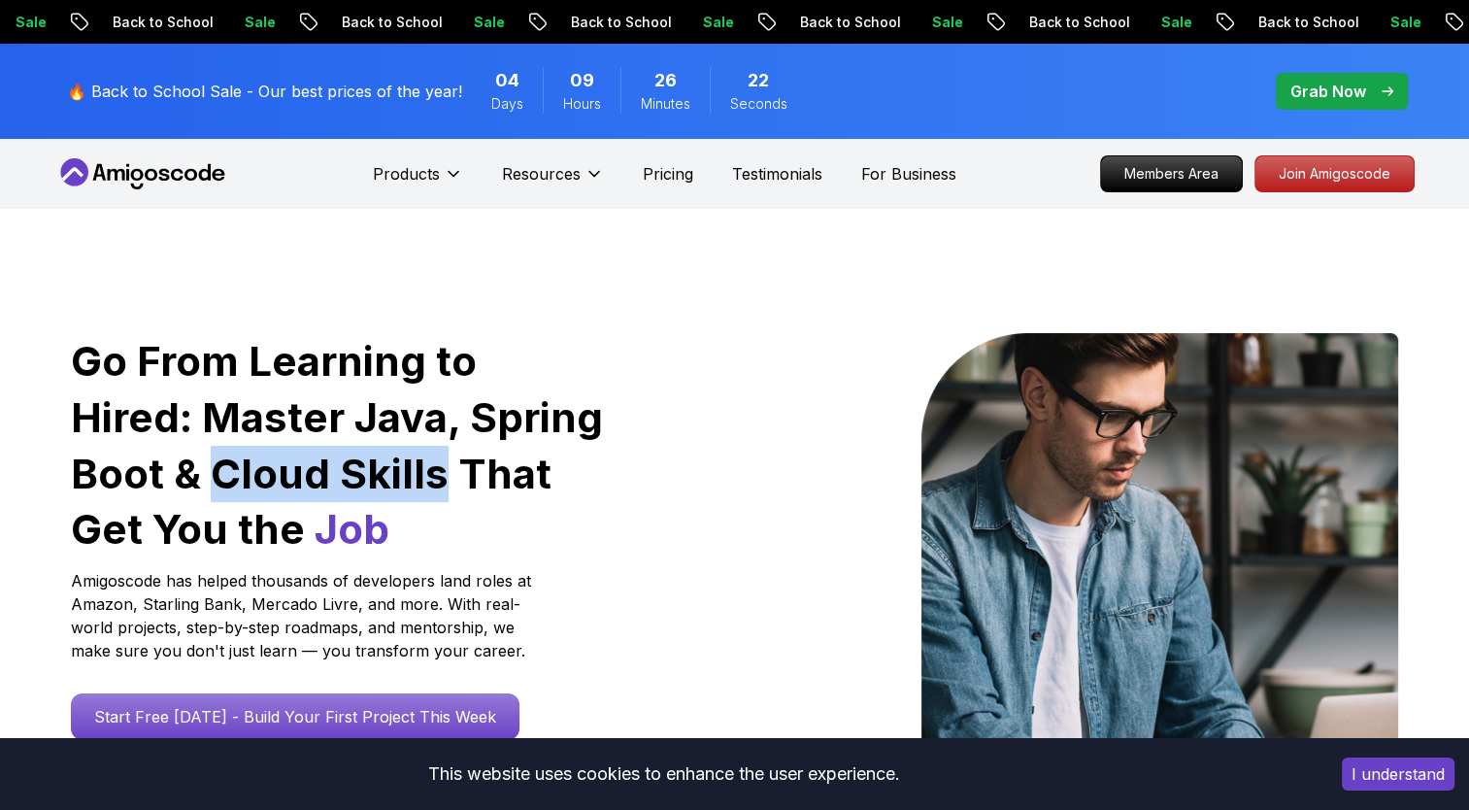
copy h1 "Cloud Skills"
click at [399, 545] on h1 "Go From Learning to Hired: Master Java, Spring Boot & Cloud Skills That Get You…" at bounding box center [338, 445] width 535 height 224
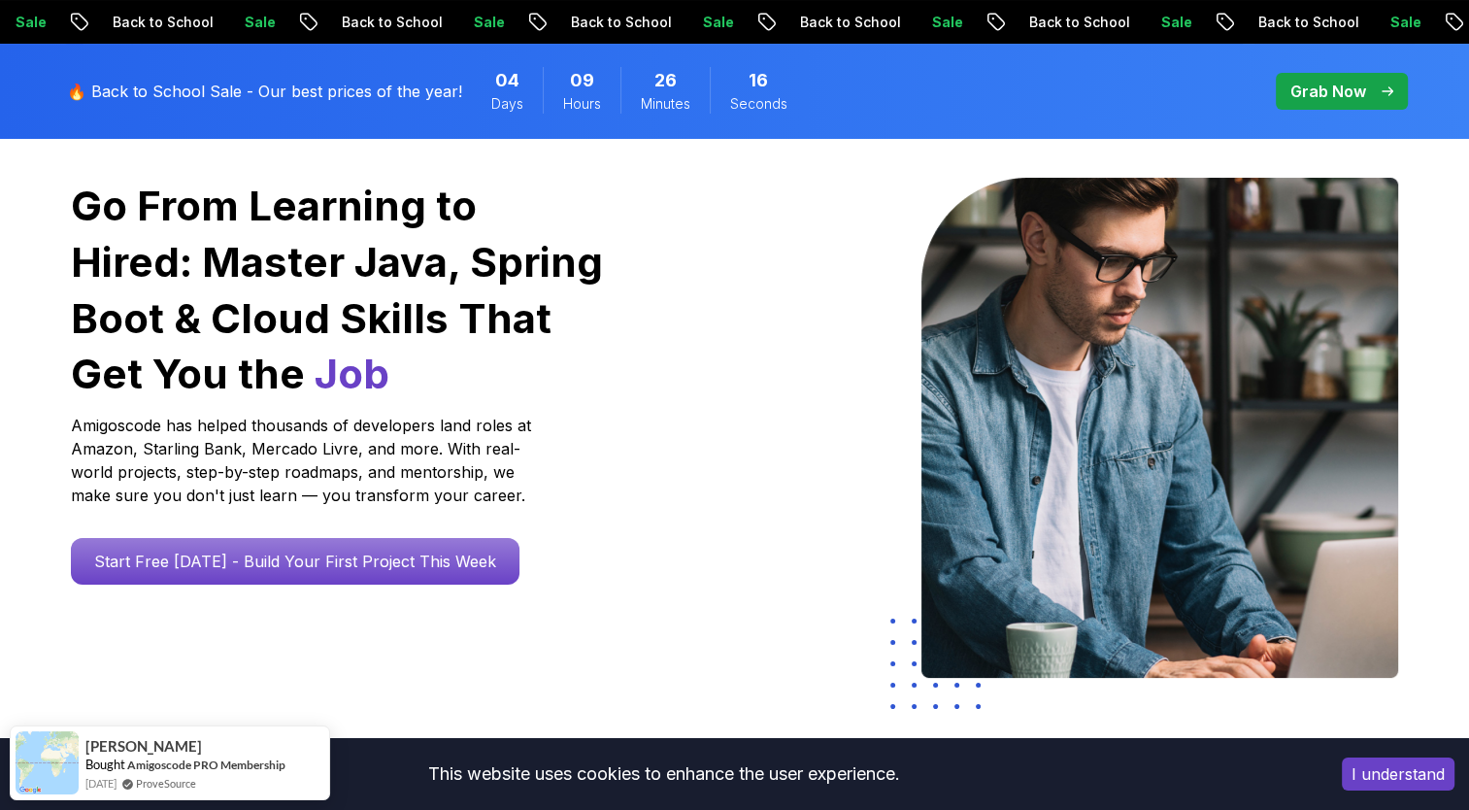
scroll to position [194, 0]
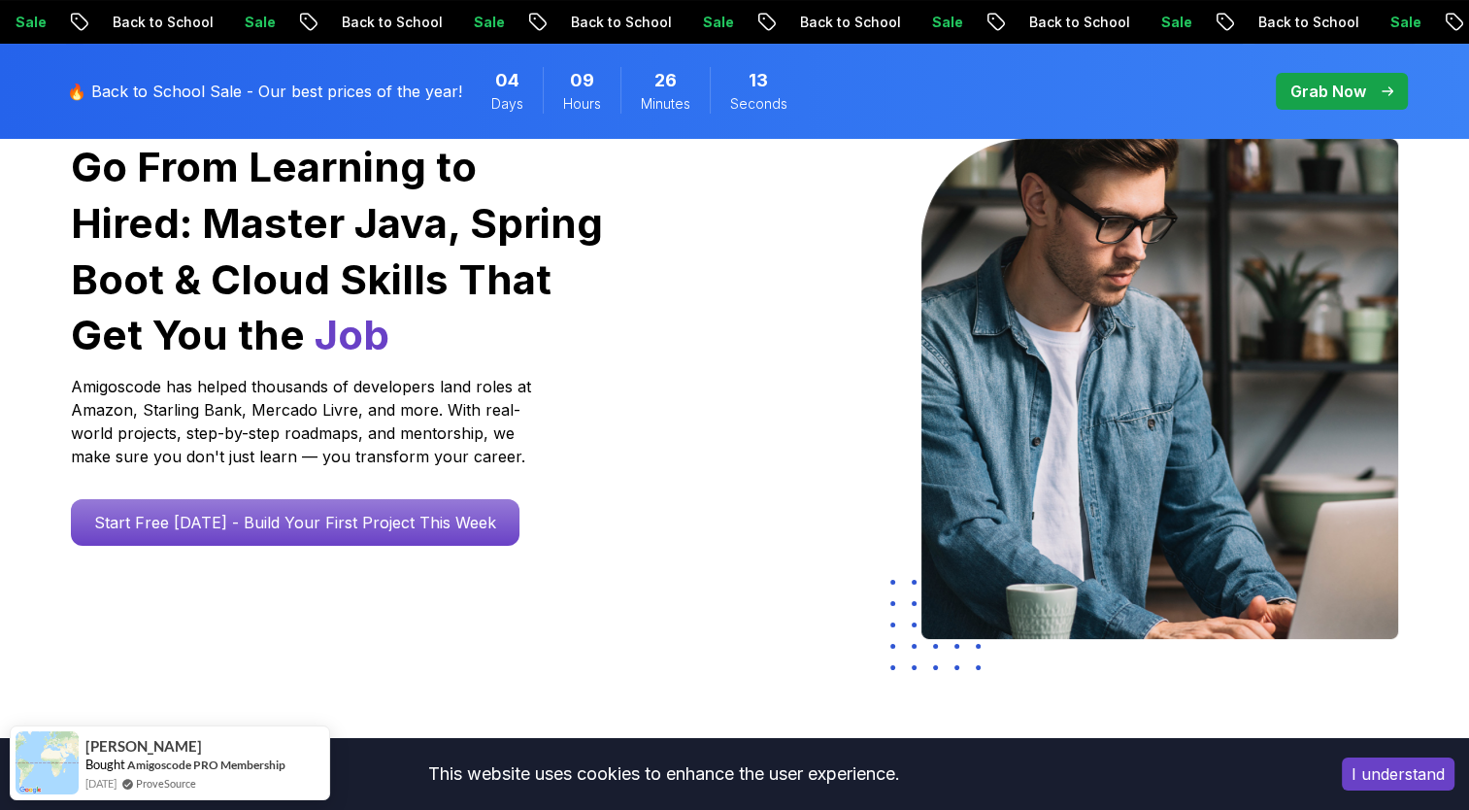
click at [511, 103] on span "Days" at bounding box center [507, 103] width 32 height 19
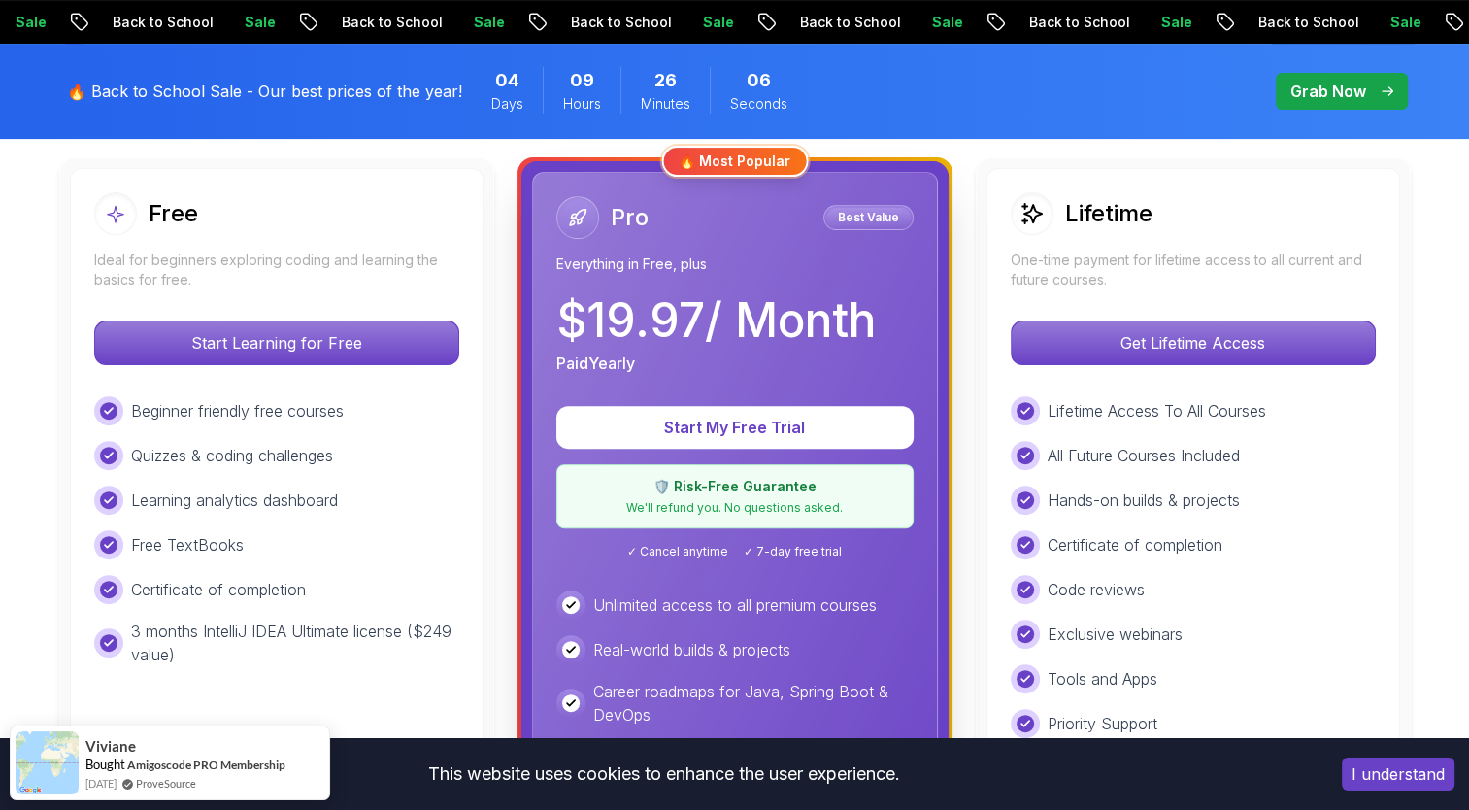
scroll to position [514, 0]
